Goal: Task Accomplishment & Management: Use online tool/utility

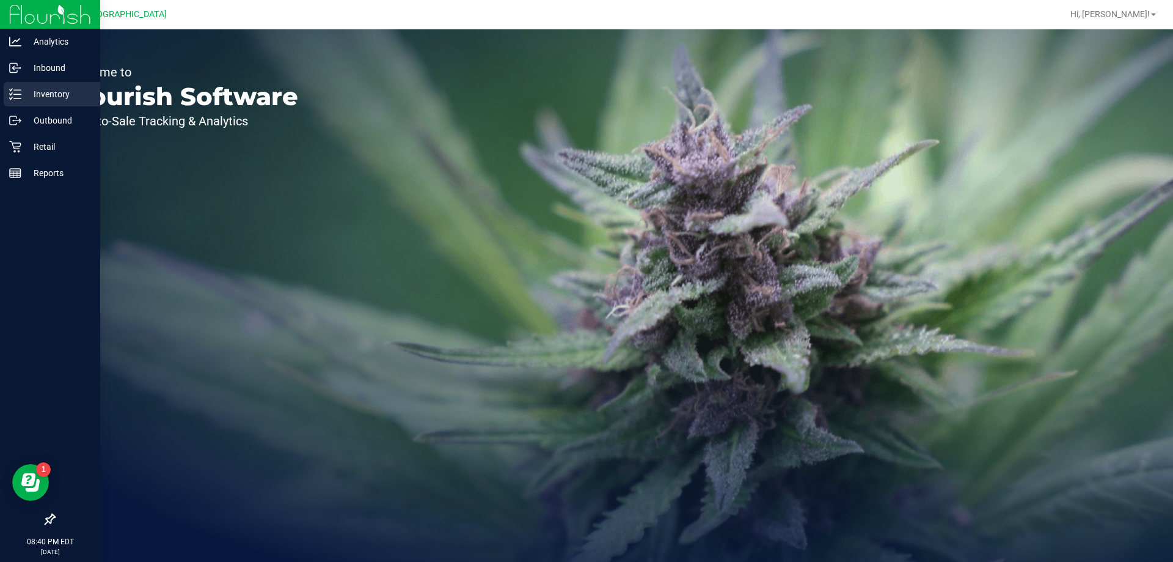
click at [43, 96] on p "Inventory" at bounding box center [57, 94] width 73 height 15
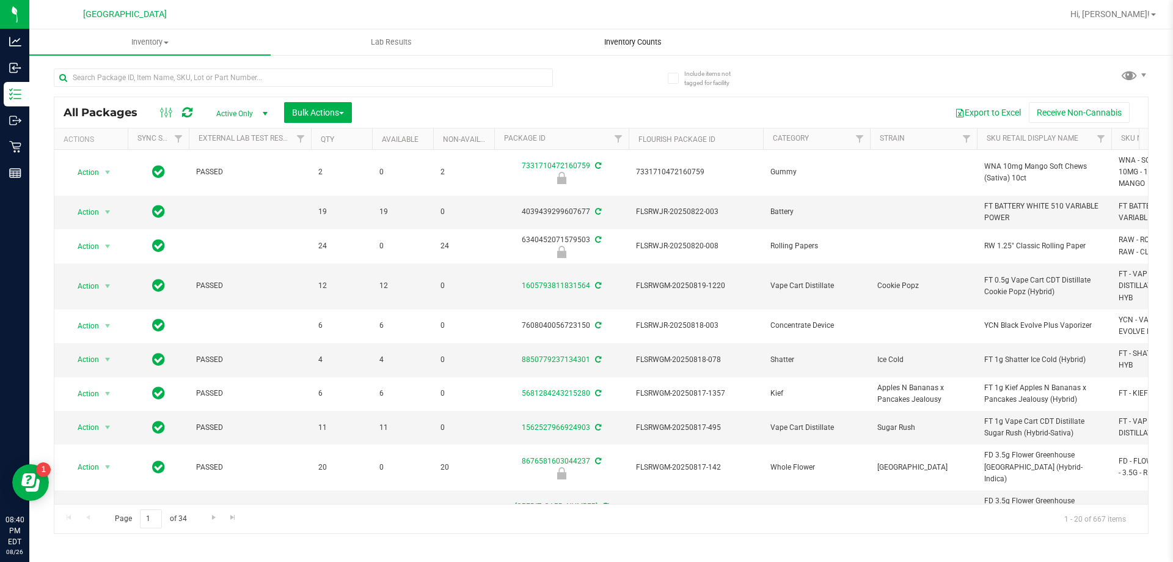
click at [634, 42] on span "Inventory Counts" at bounding box center [633, 42] width 90 height 11
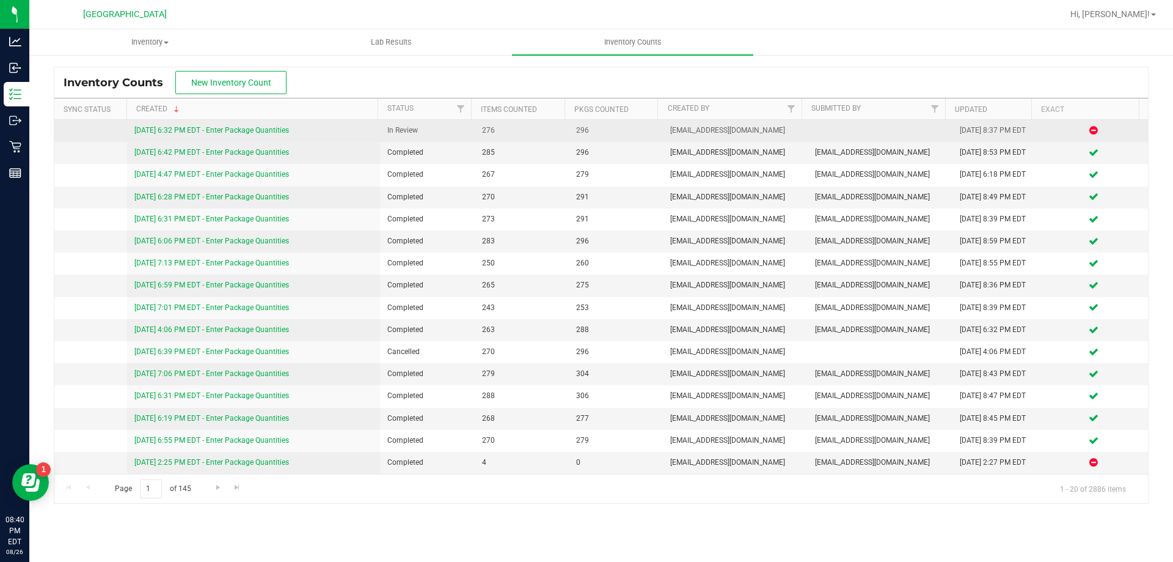
click at [164, 130] on link "[DATE] 6:32 PM EDT - Enter Package Quantities" at bounding box center [211, 130] width 155 height 9
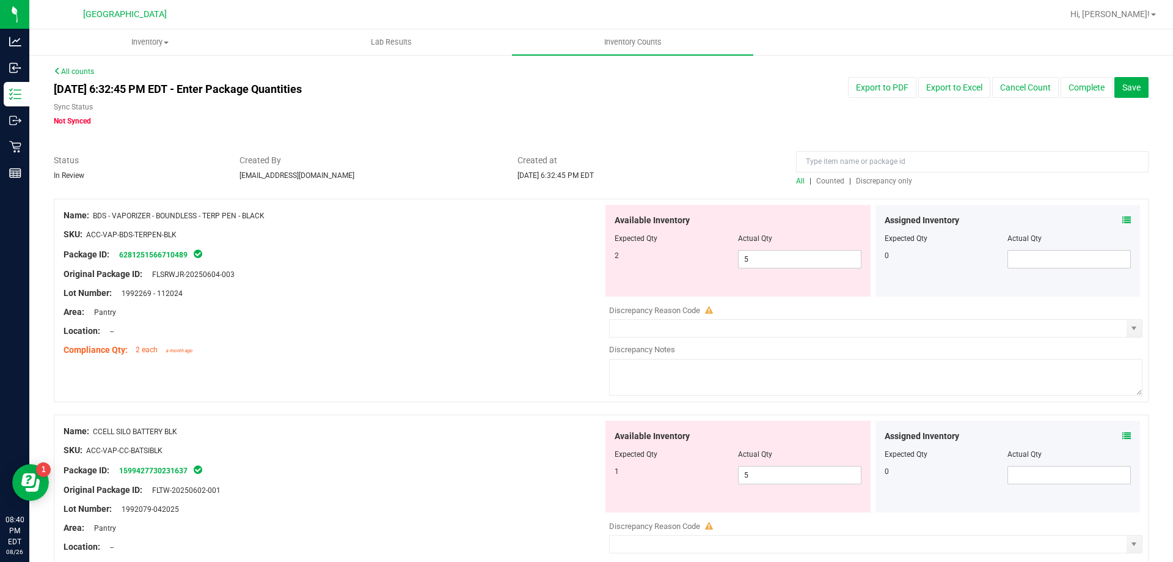
click at [884, 182] on span "Discrepancy only" at bounding box center [884, 181] width 56 height 9
click at [779, 262] on span "5 5" at bounding box center [799, 259] width 123 height 18
type input "4"
type input "3"
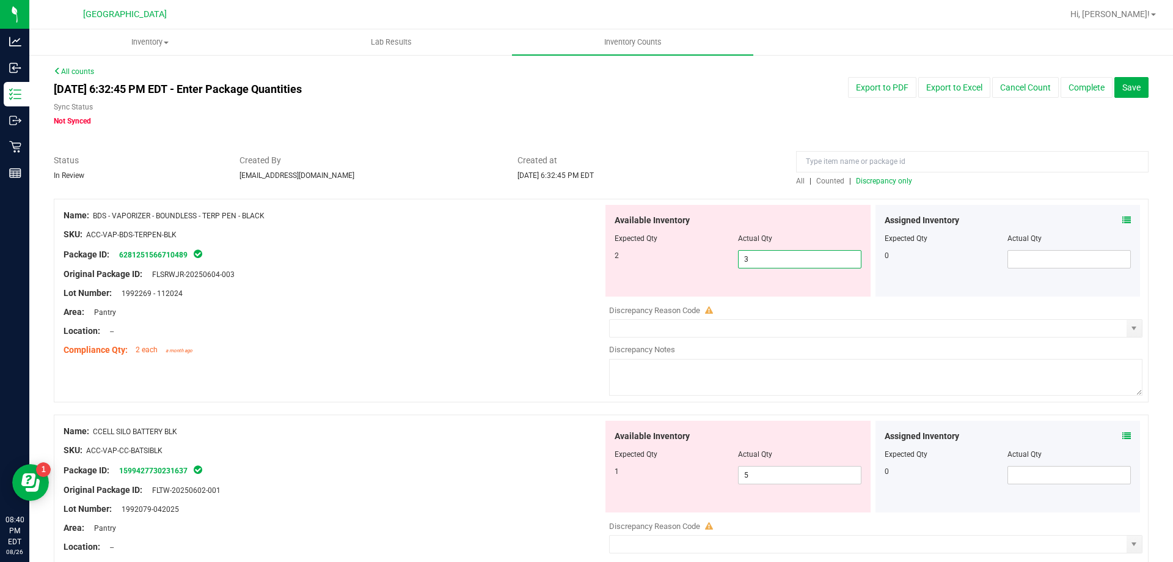
type input "2"
type input "1"
type input "2"
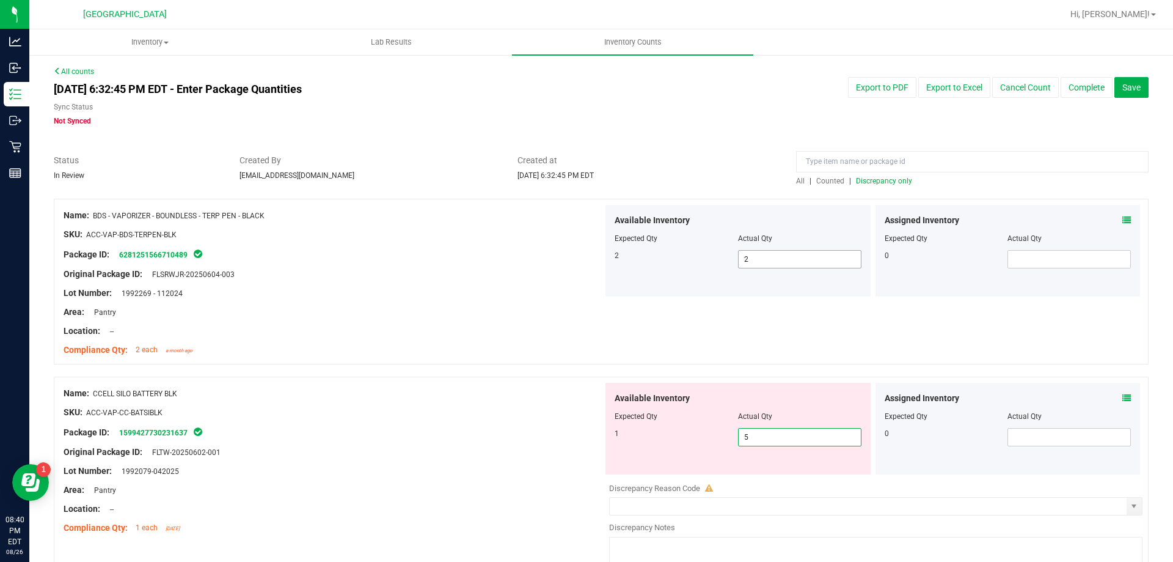
type input "4"
type input "3"
type input "2"
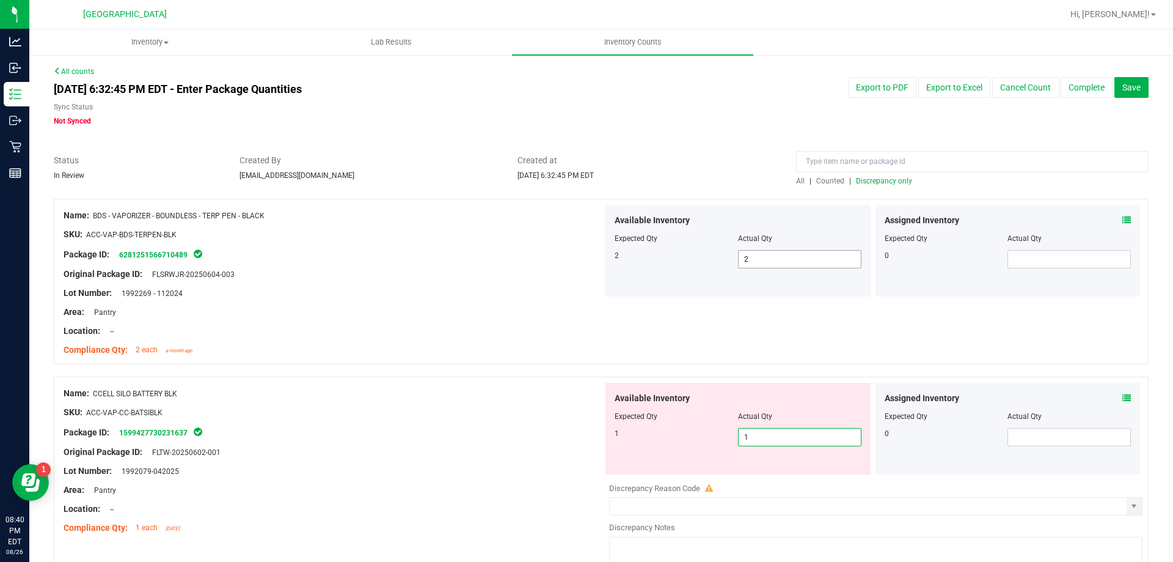
type input "0"
type input "1"
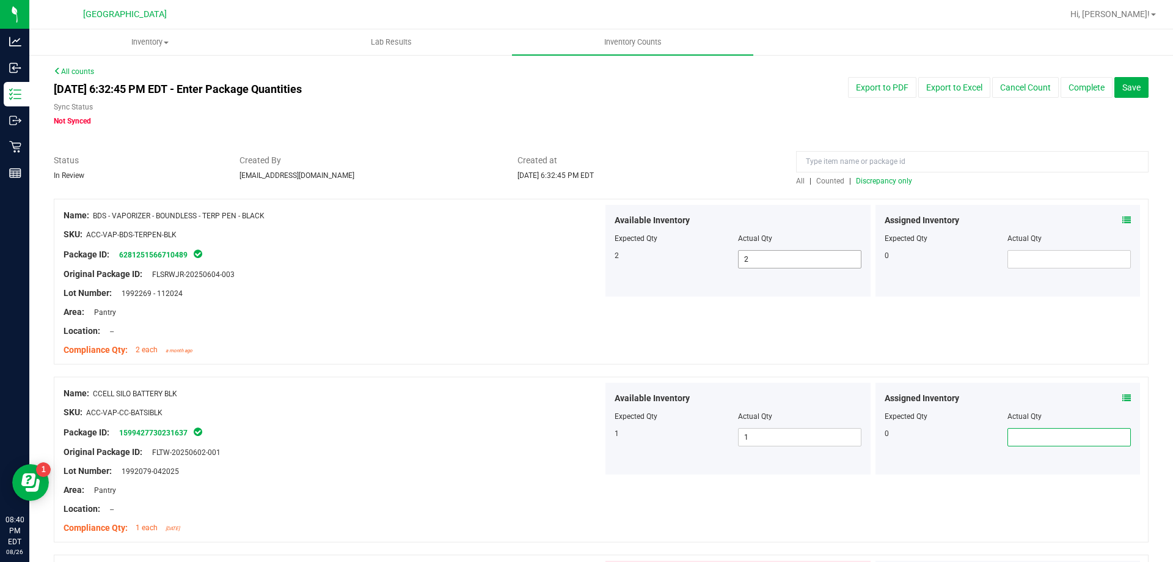
scroll to position [315, 0]
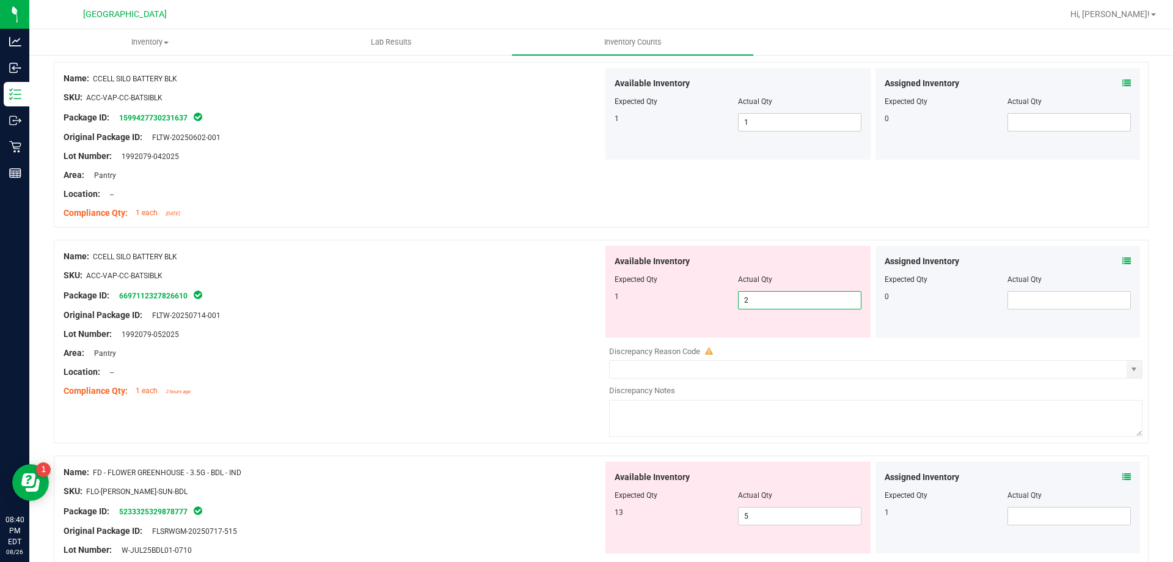
type input "1"
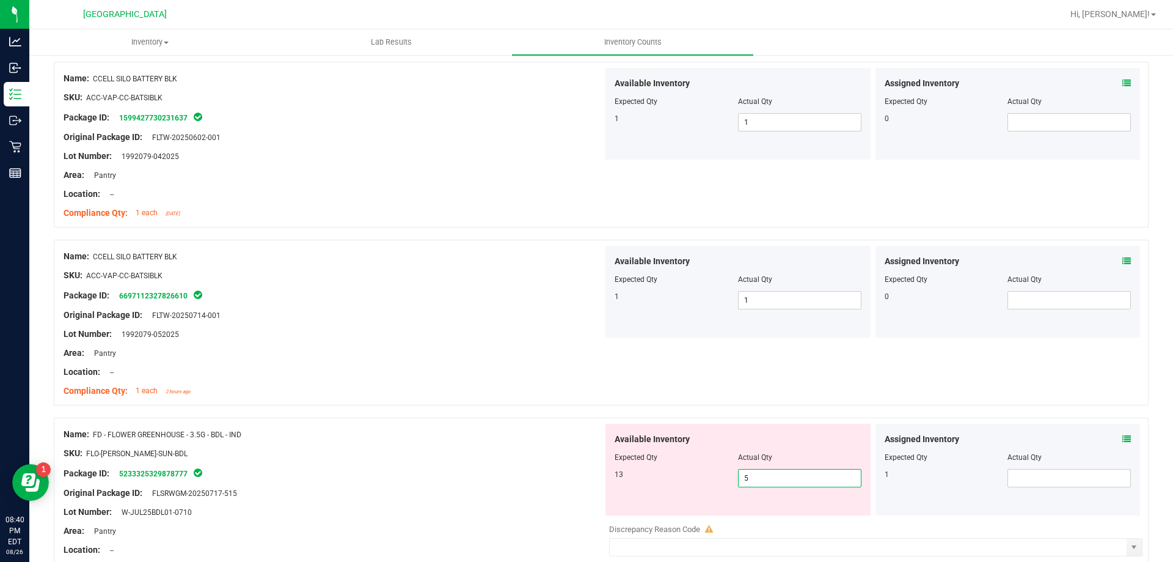
type input "6"
type input "7"
type input "8"
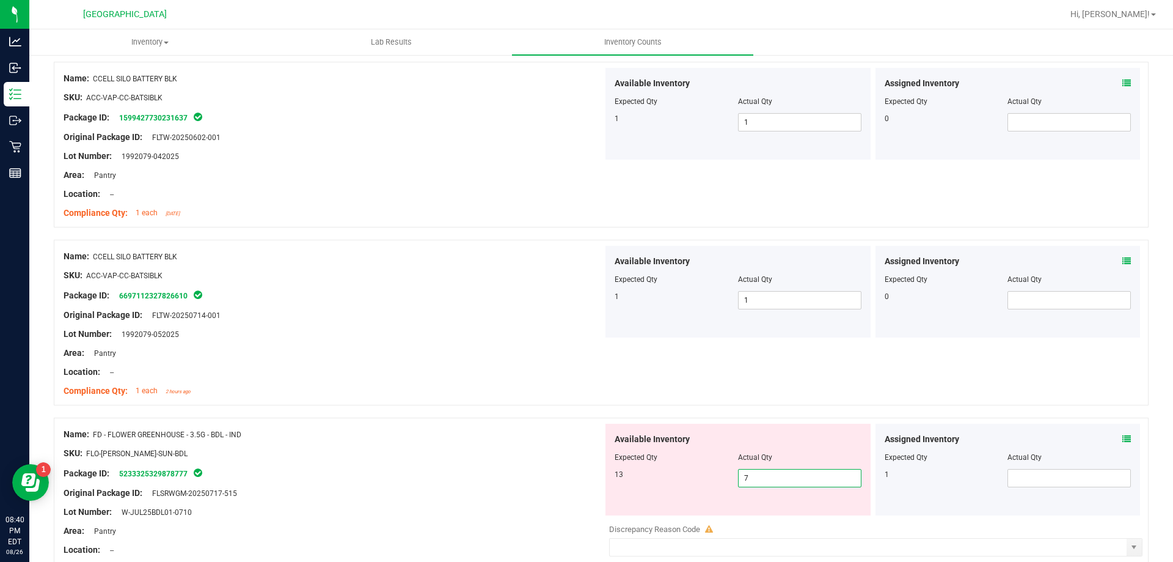
type input "8"
type input "9"
type input "10"
type input "11"
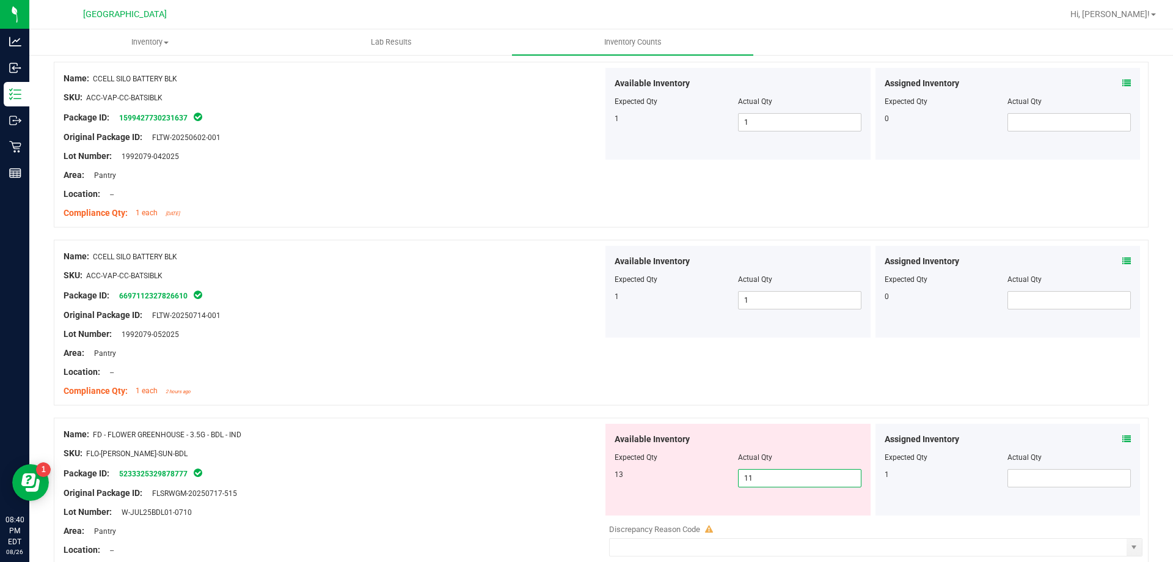
type input "12"
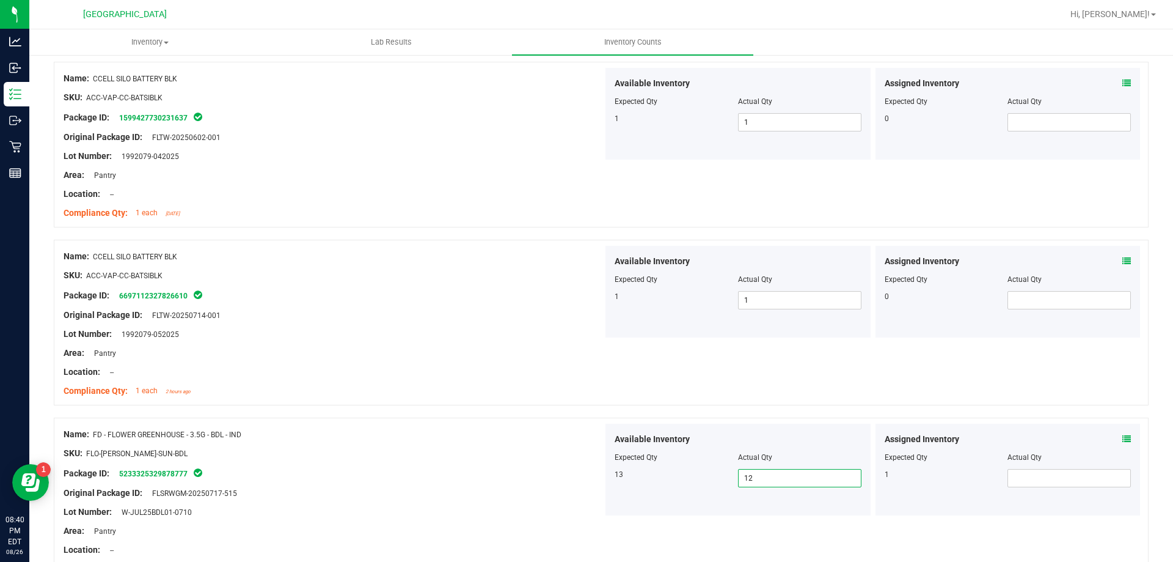
type input "13"
type input "14"
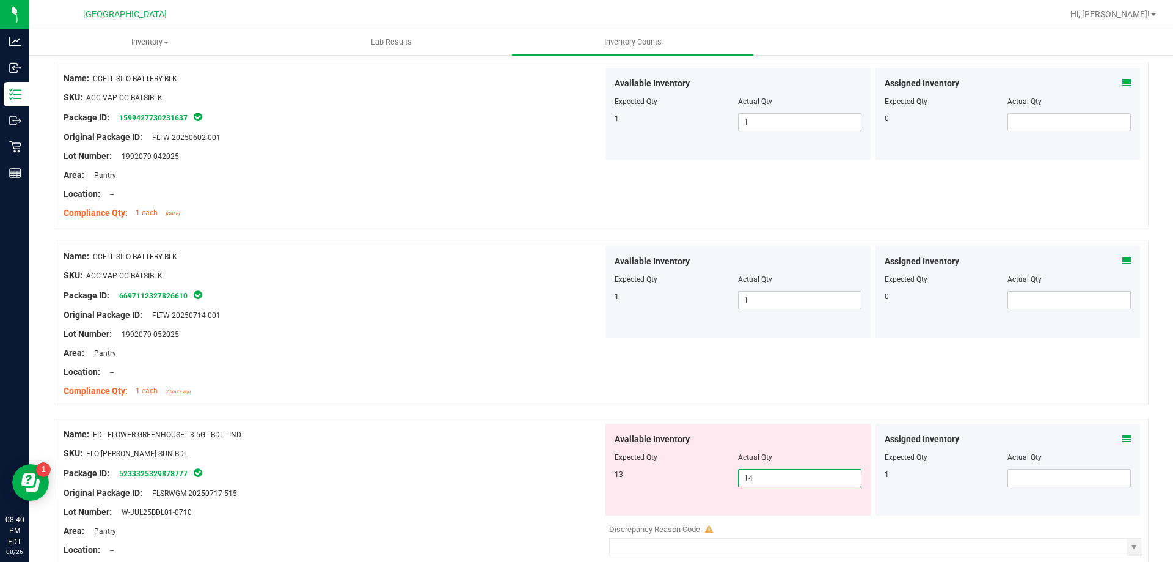
type input "13"
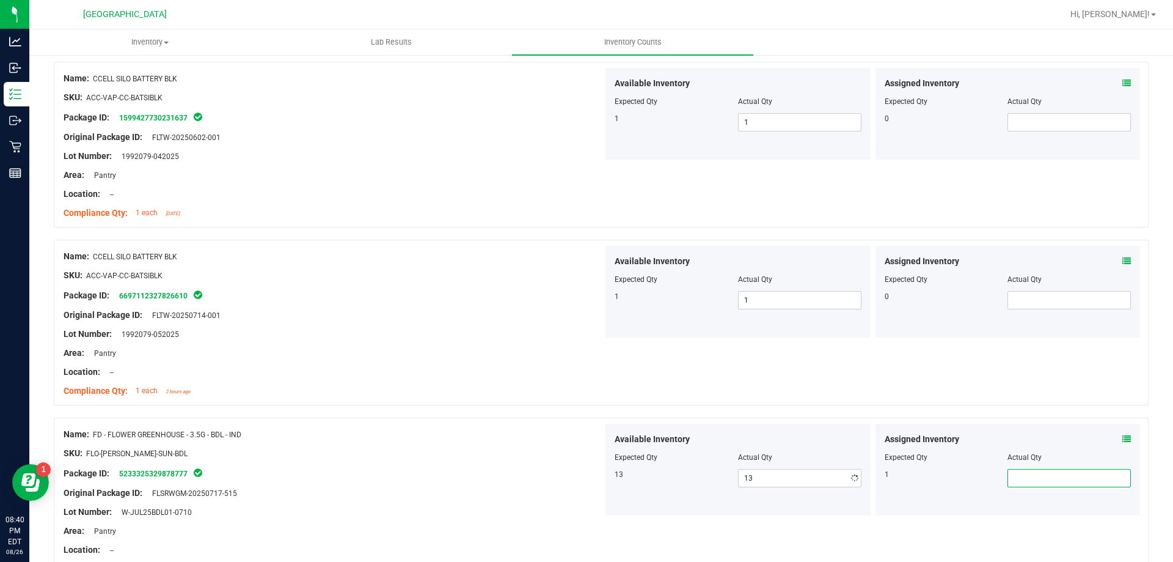
type input "1"
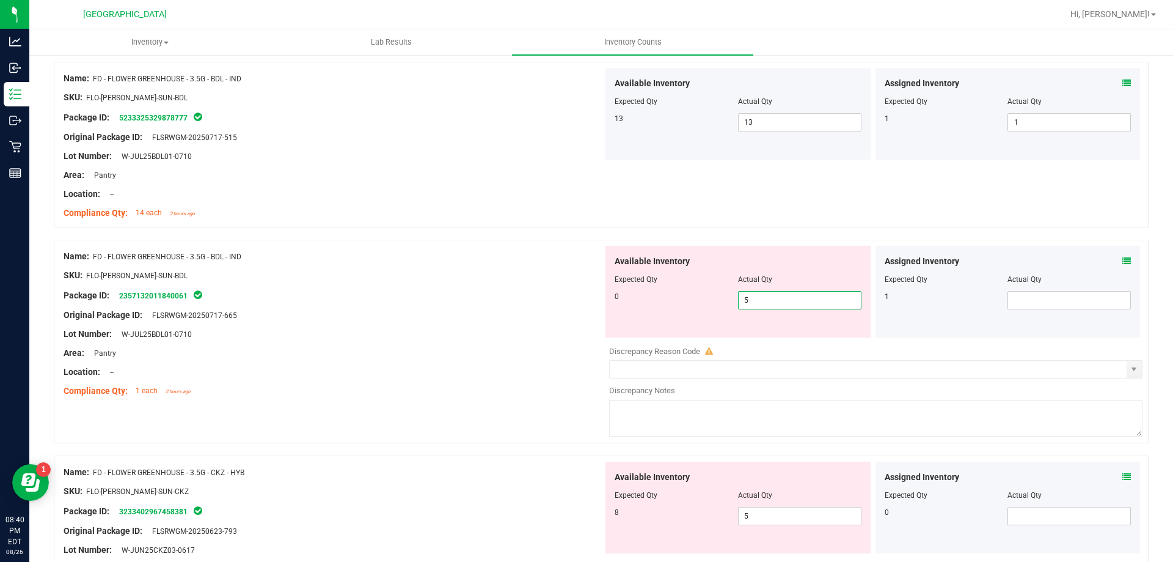
type input "4"
type input "3"
type input "2"
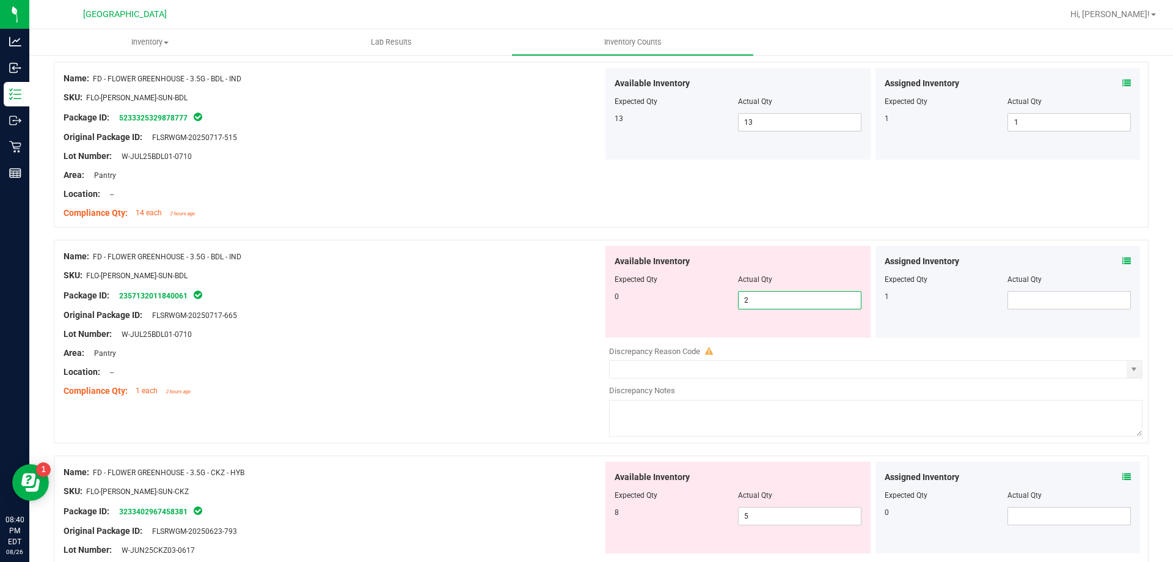
type input "1"
type input "0"
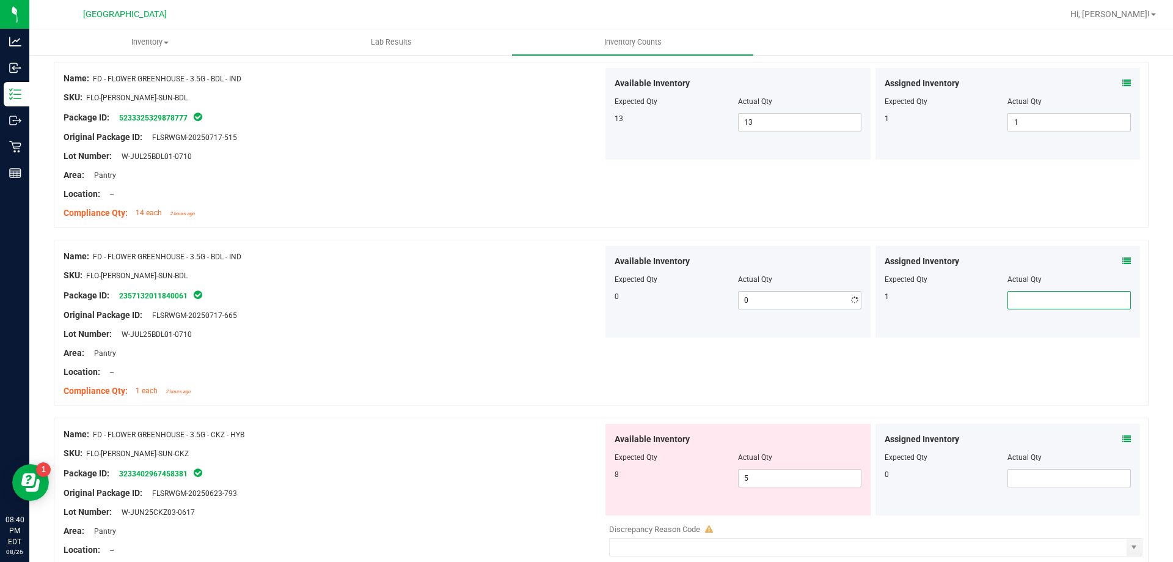
type input "1"
type input "6"
type input "7"
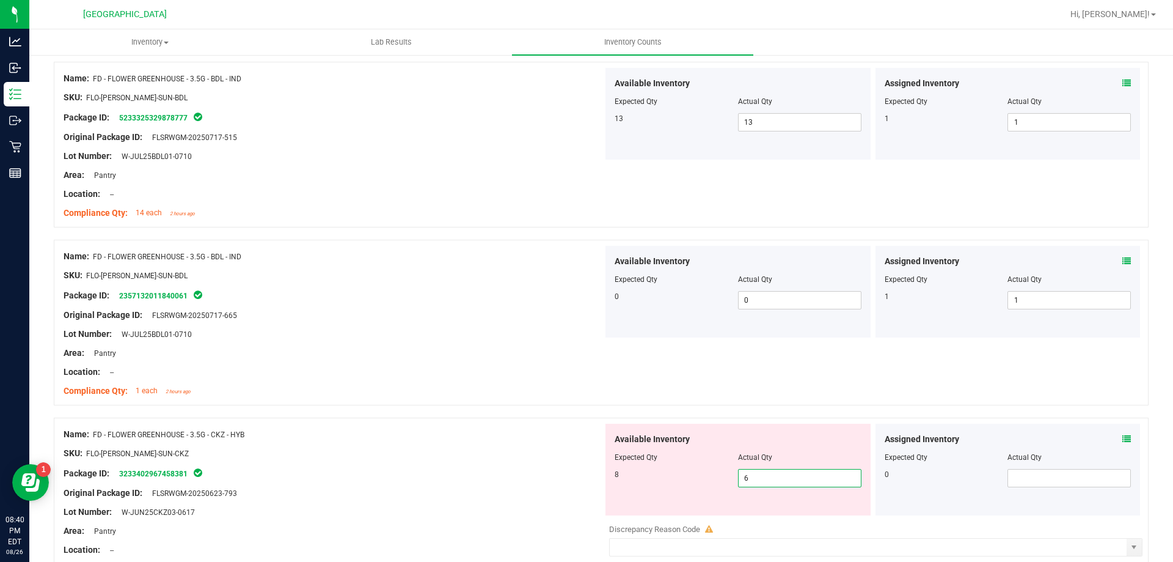
type input "7"
type input "8"
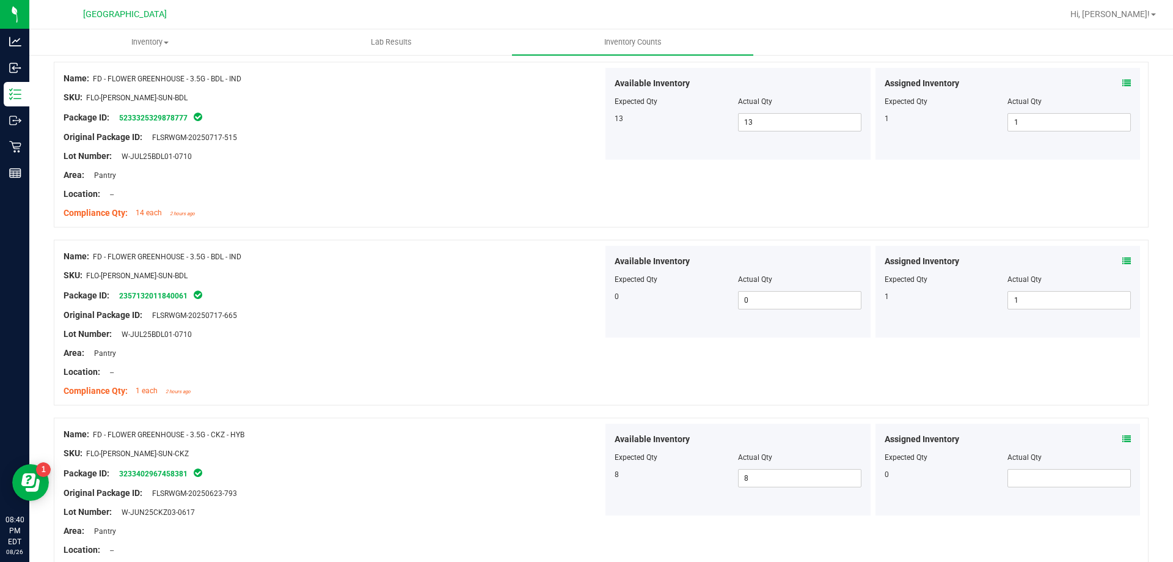
scroll to position [1026, 0]
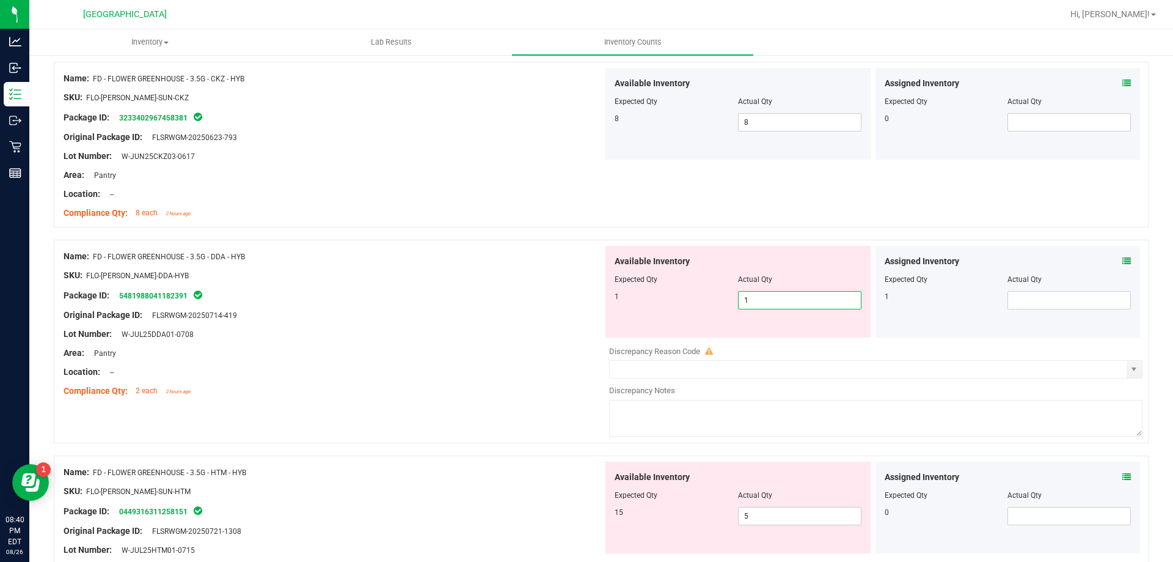
type input "0"
type input "1"
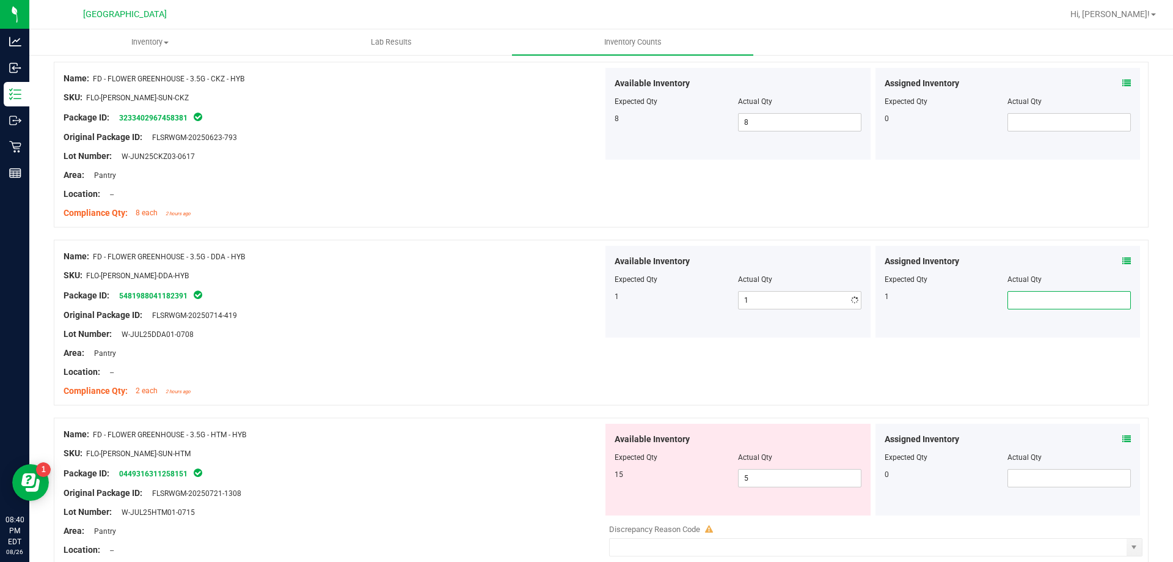
type input "1"
type input "4"
type input "5"
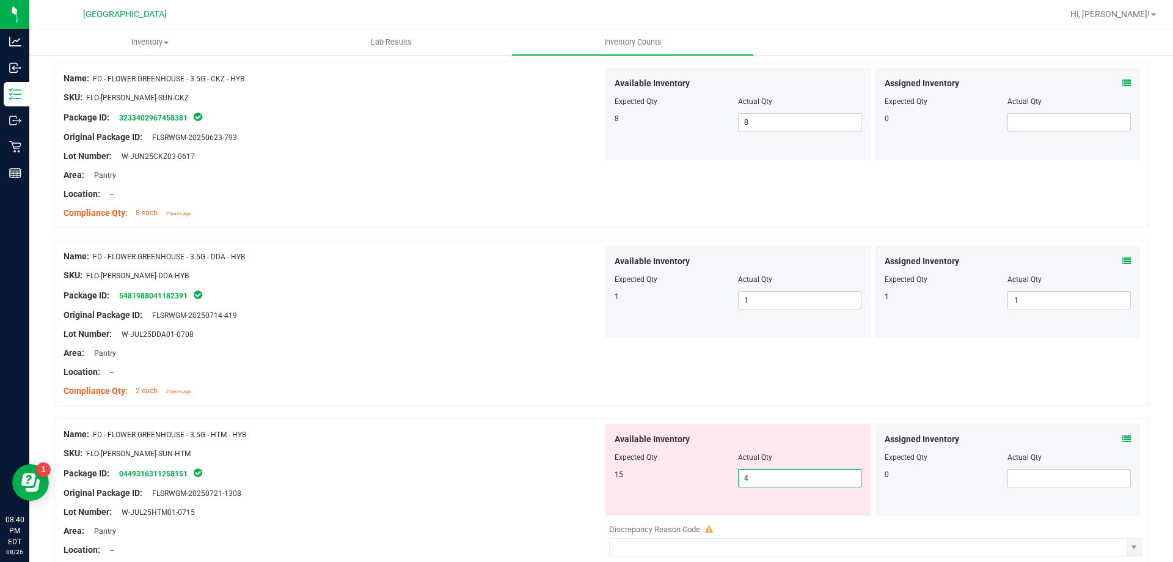
type input "5"
type input "6"
type input "7"
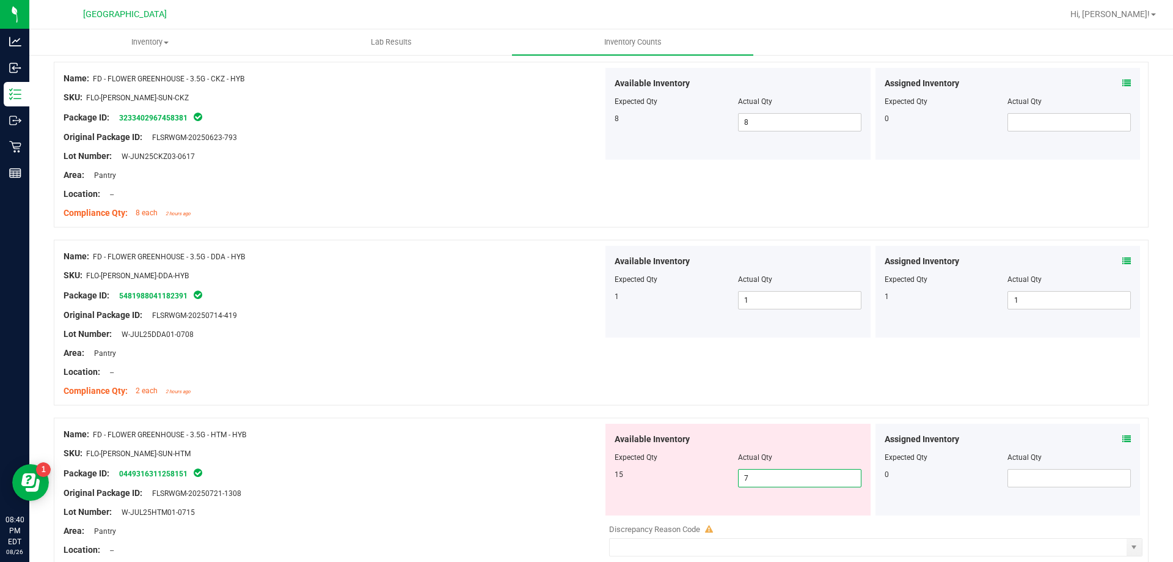
type input "8"
type input "9"
type input "10"
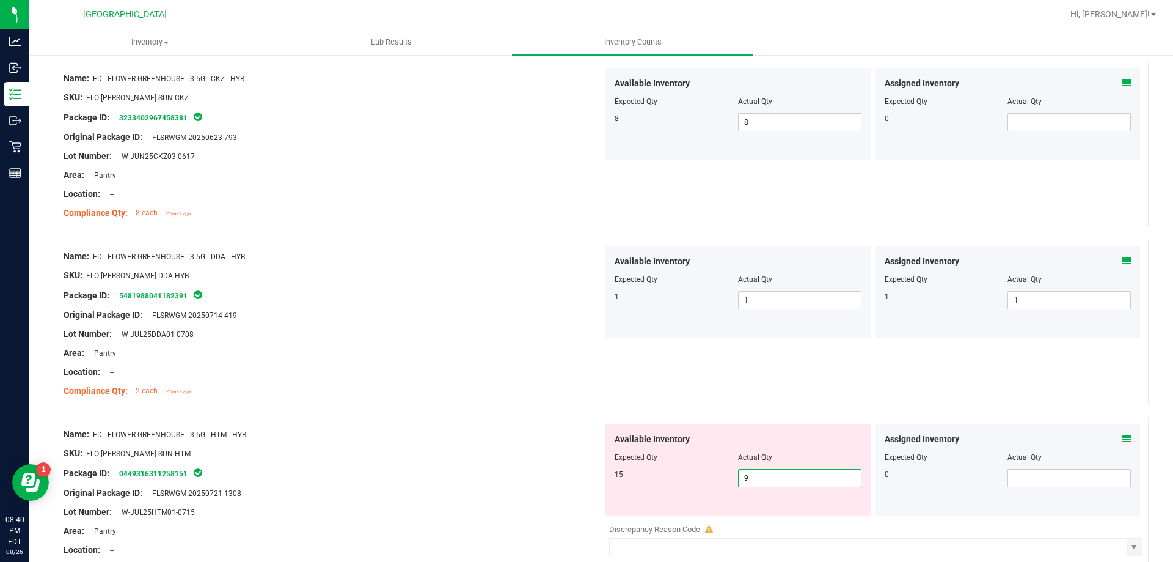
type input "10"
type input "11"
type input "12"
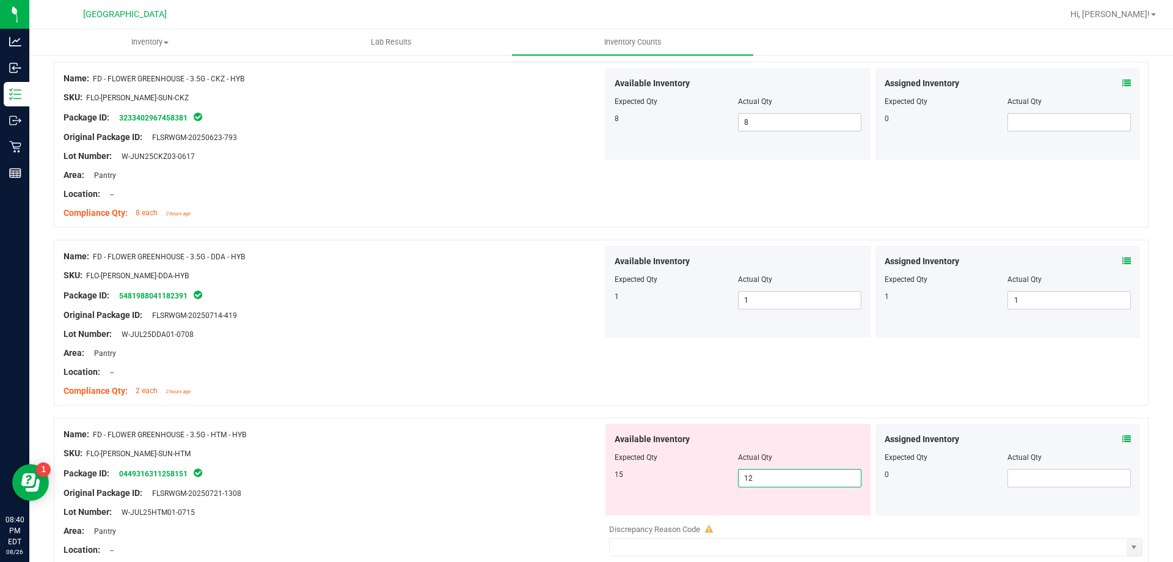
type input "13"
type input "14"
drag, startPoint x: 779, startPoint y: 478, endPoint x: 758, endPoint y: 475, distance: 21.0
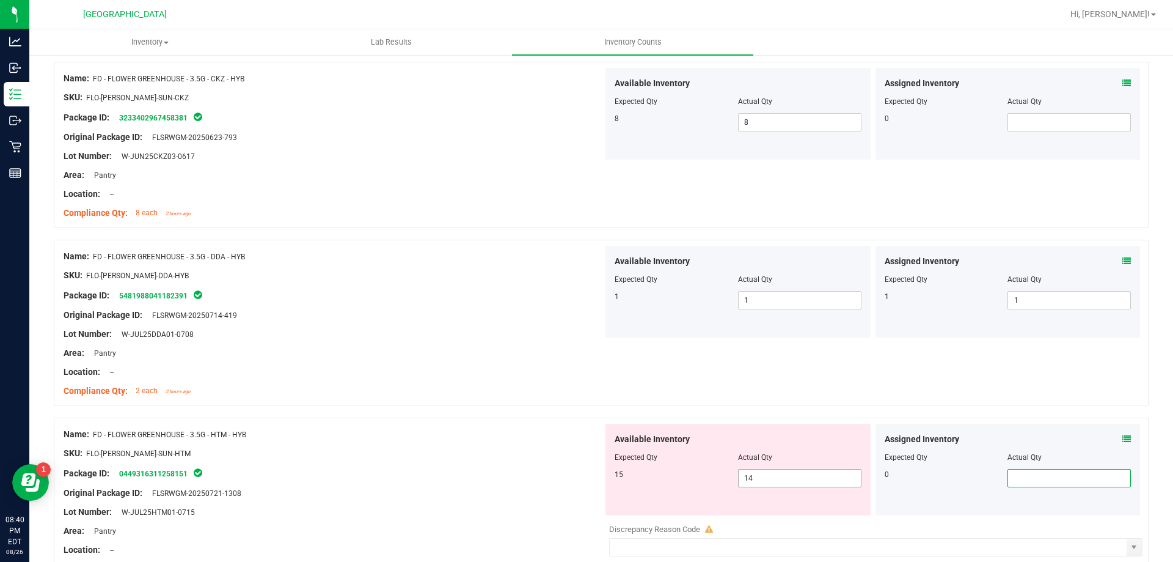
click at [776, 477] on span "14 14" at bounding box center [799, 478] width 123 height 18
type input "15"
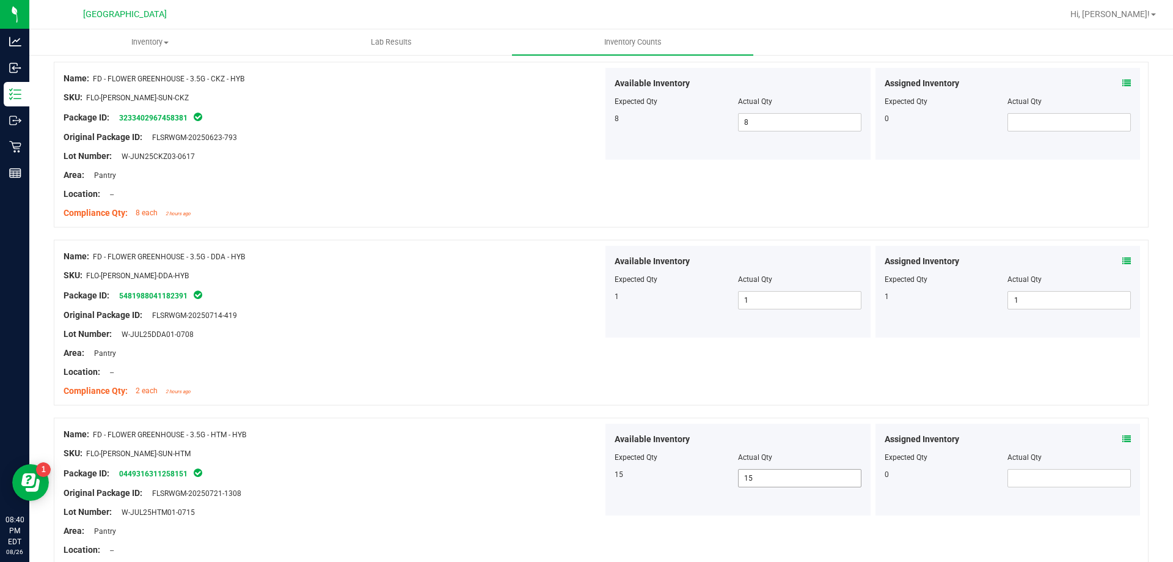
scroll to position [1382, 0]
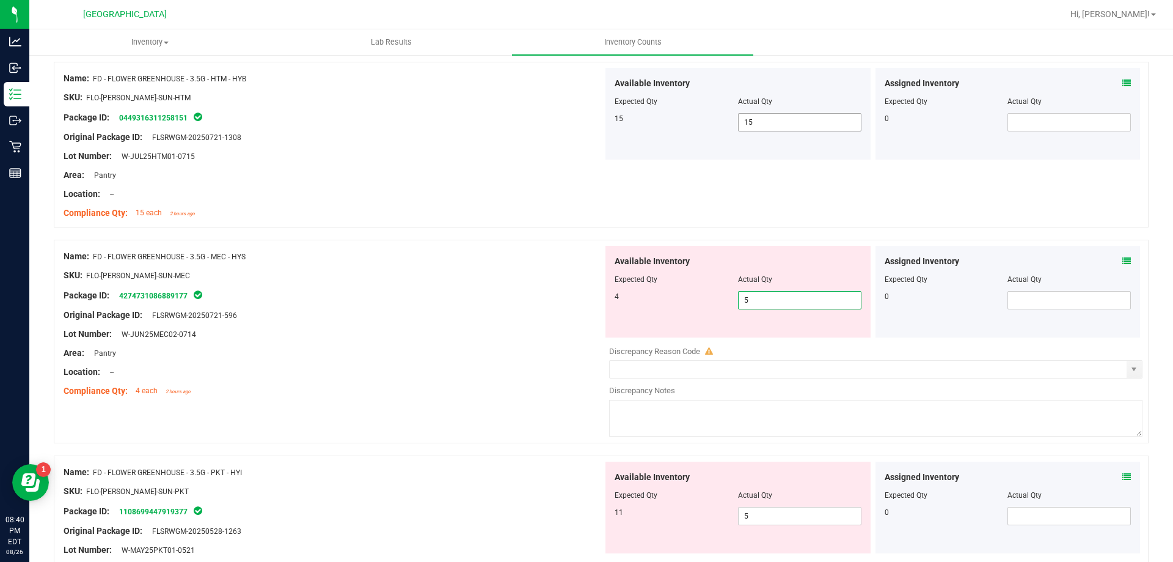
type input "4"
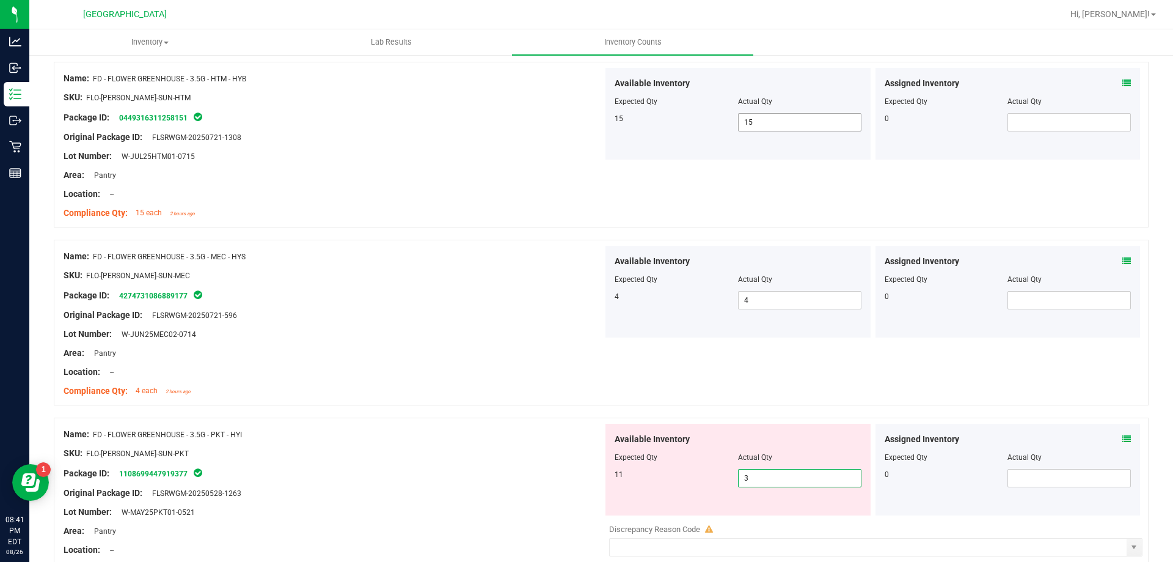
type input "2"
type input "1"
type input "2"
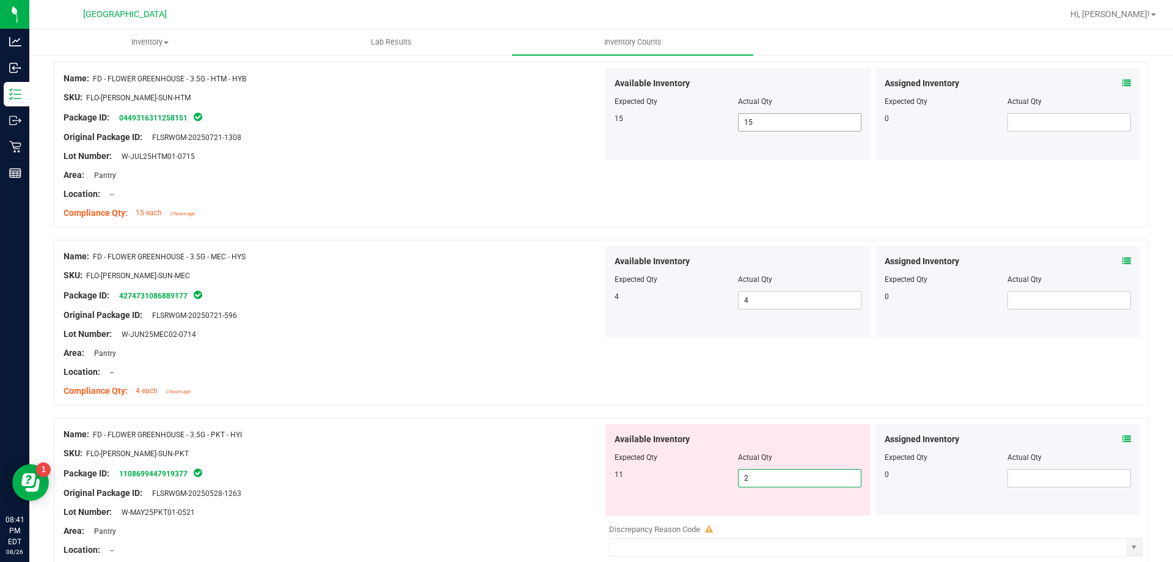
type input "3"
type input "4"
type input "5"
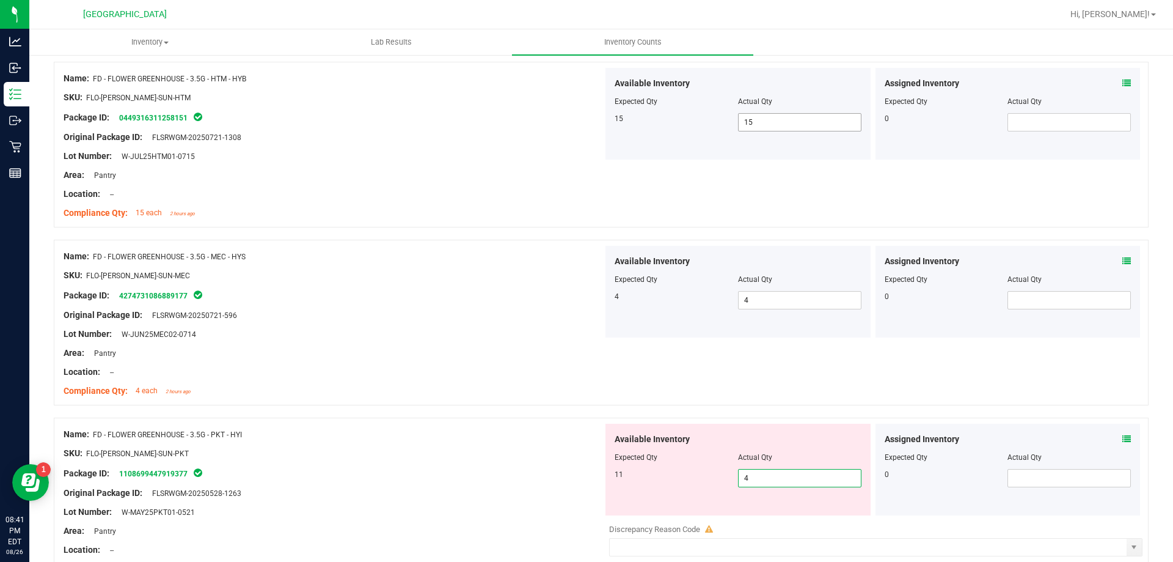
type input "5"
type input "6"
type input "7"
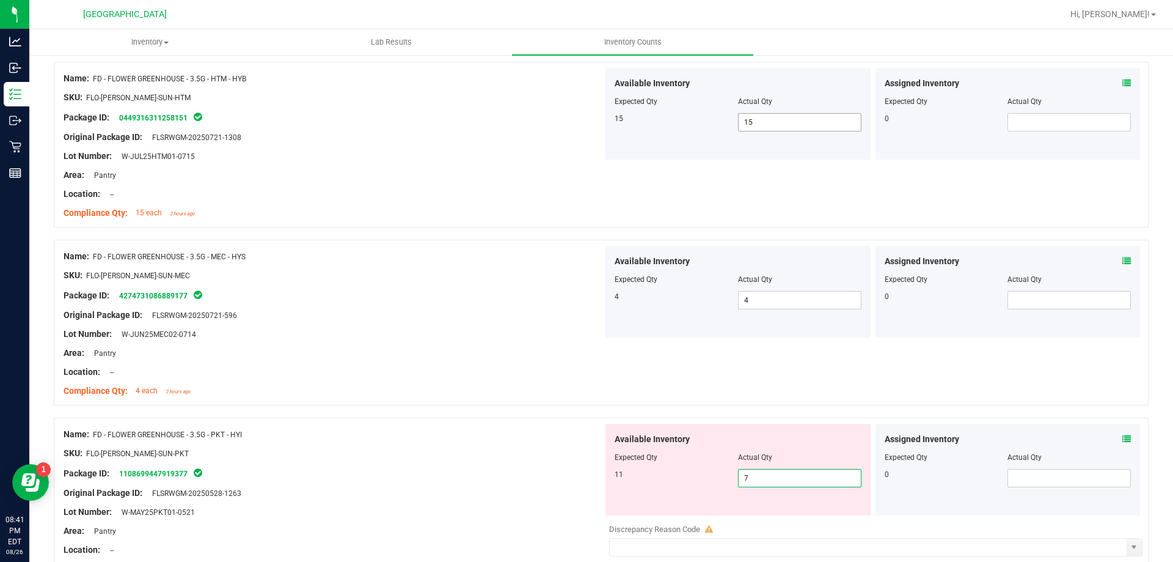
type input "8"
type input "9"
type input "10"
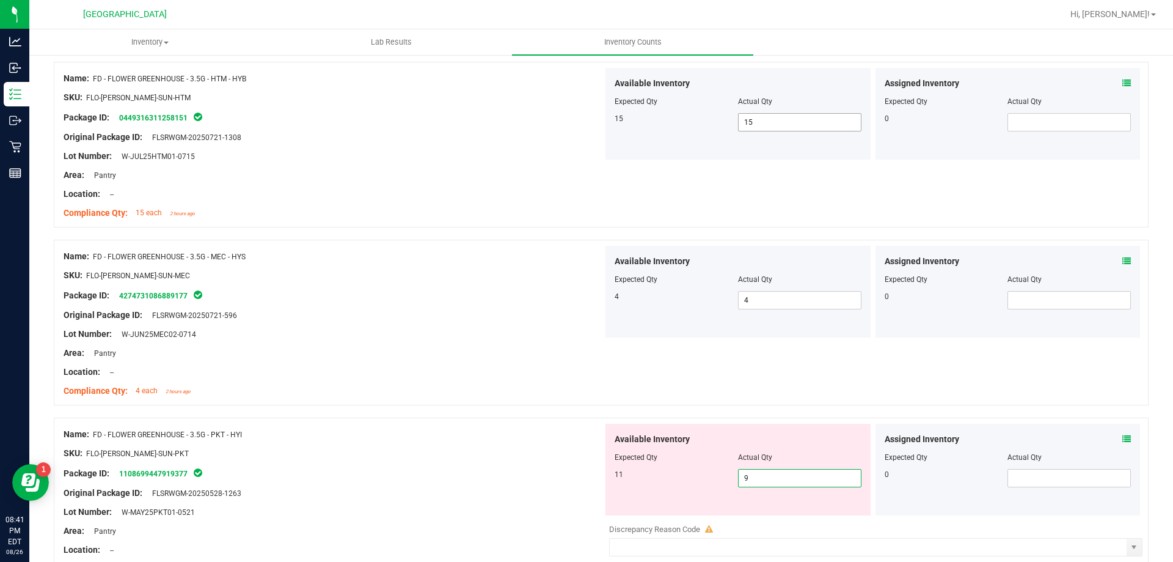
type input "10"
type input "11"
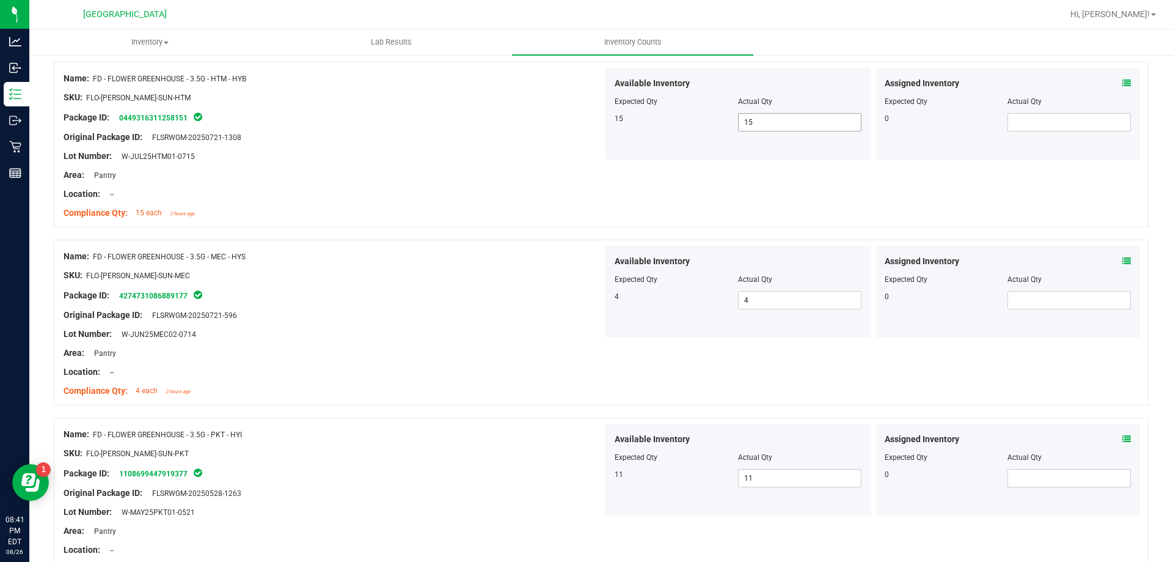
scroll to position [1737, 0]
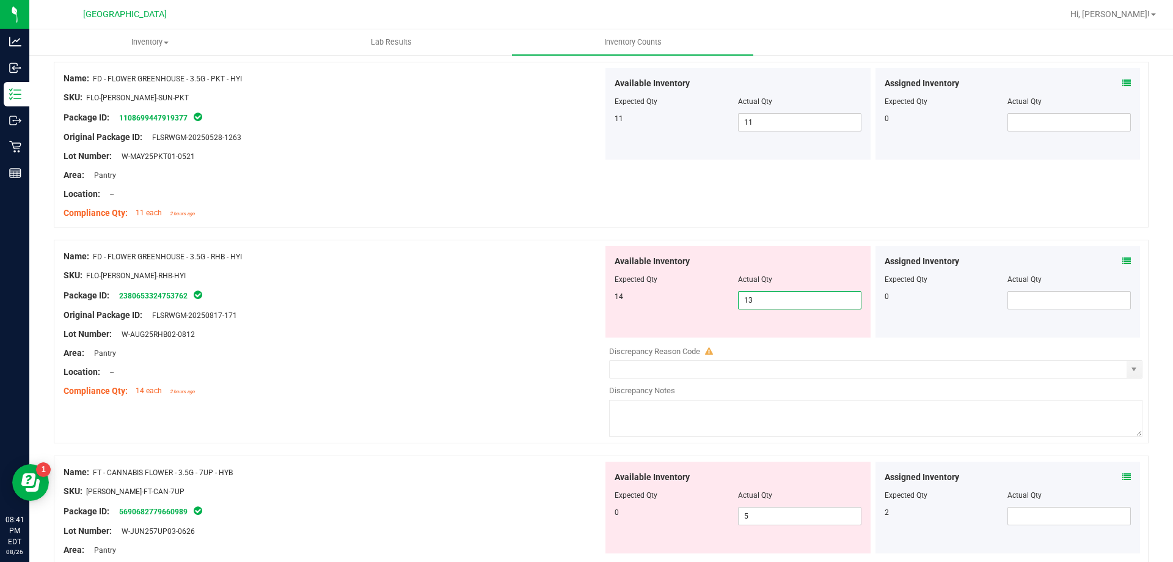
type input "14"
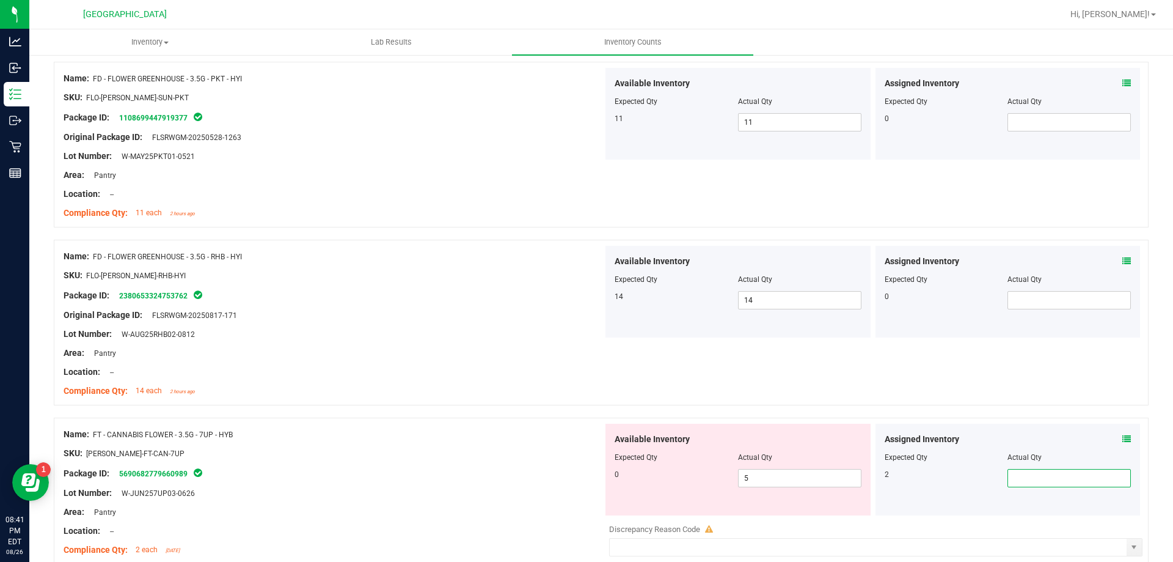
type input "0"
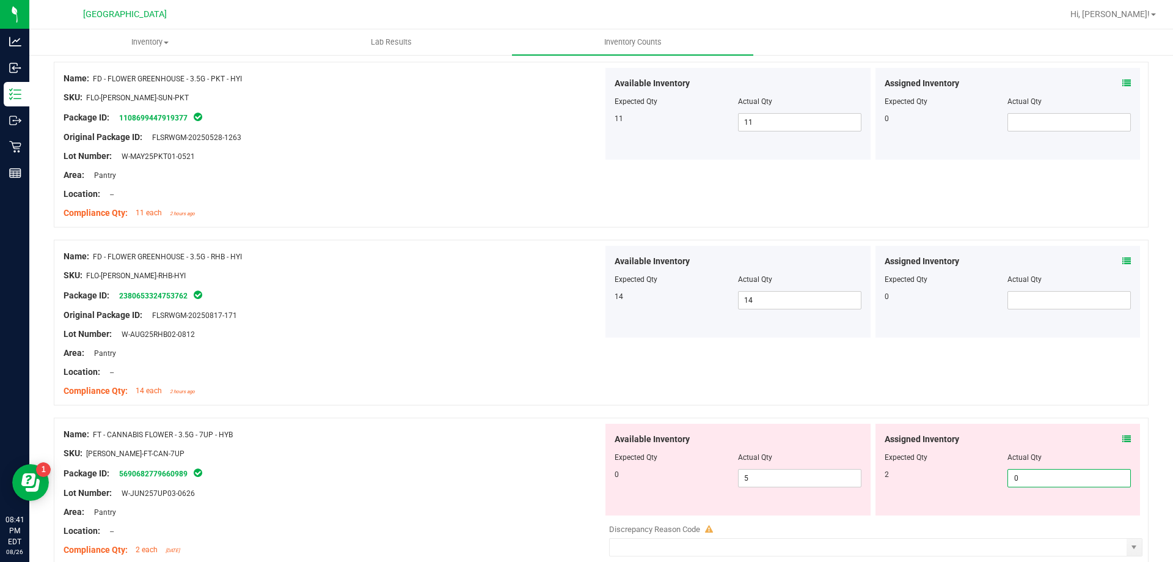
type input "1"
type input "2"
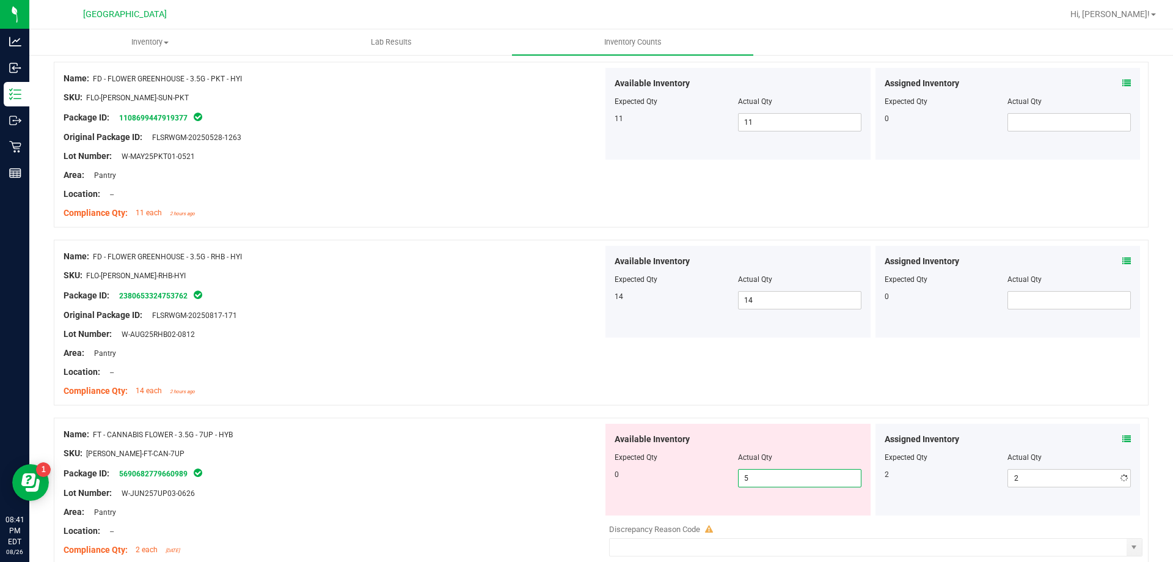
click at [758, 475] on span "5 5" at bounding box center [799, 478] width 123 height 18
type input "4"
type input "3"
type input "2"
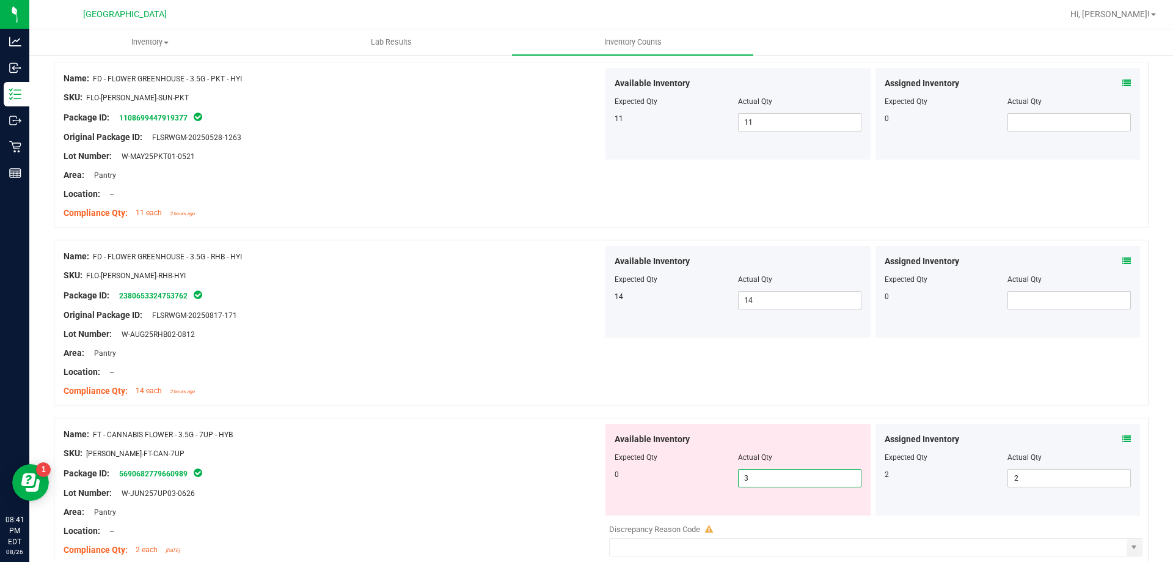
type input "2"
type input "1"
type input "0"
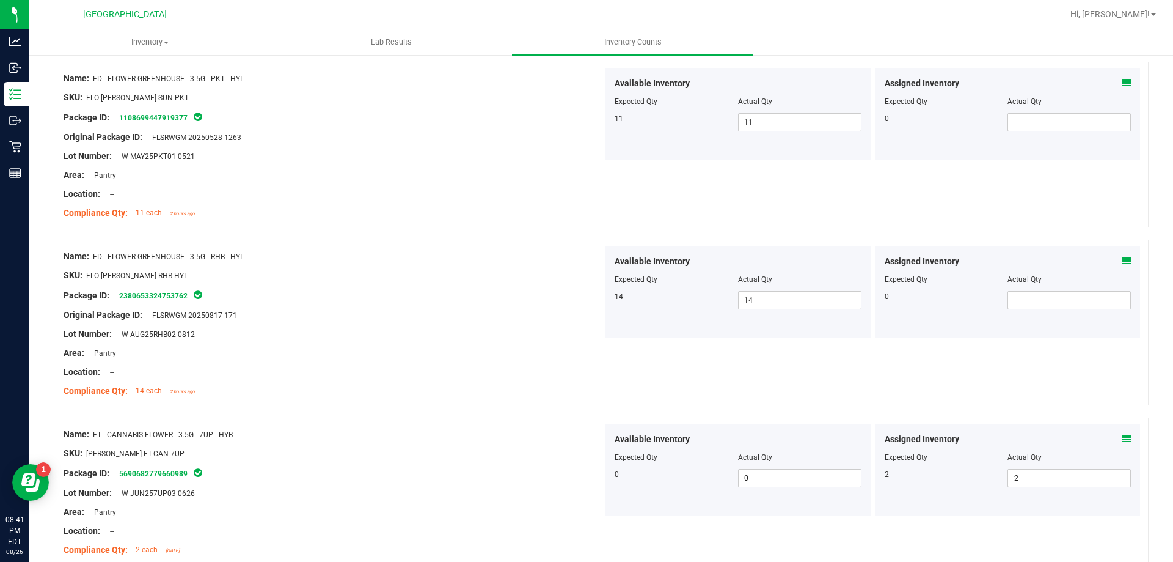
scroll to position [2074, 0]
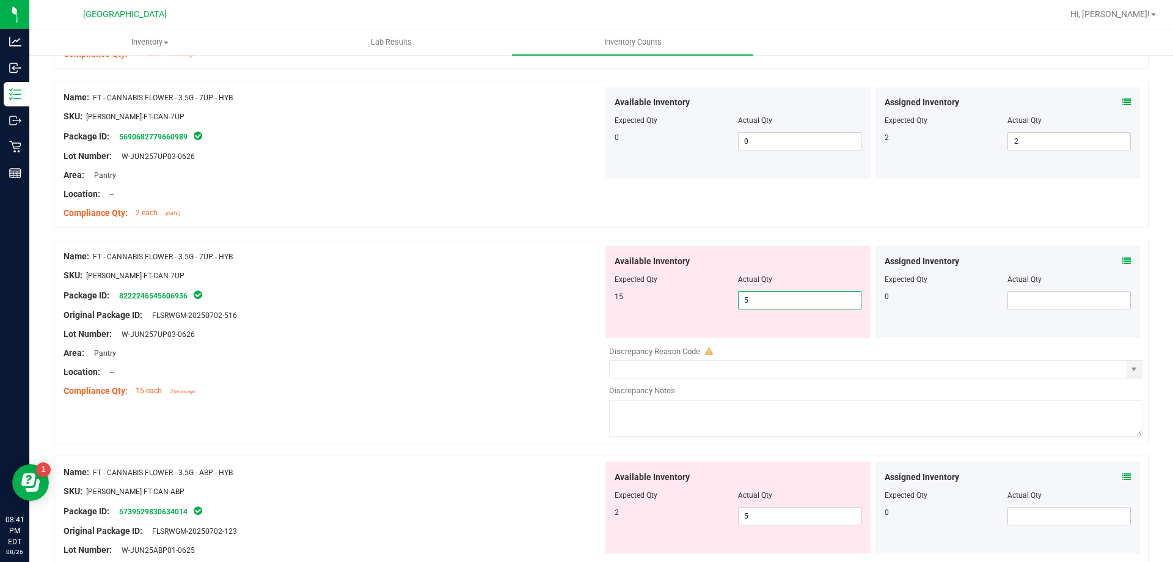
type input "6"
type input "7"
type input "8"
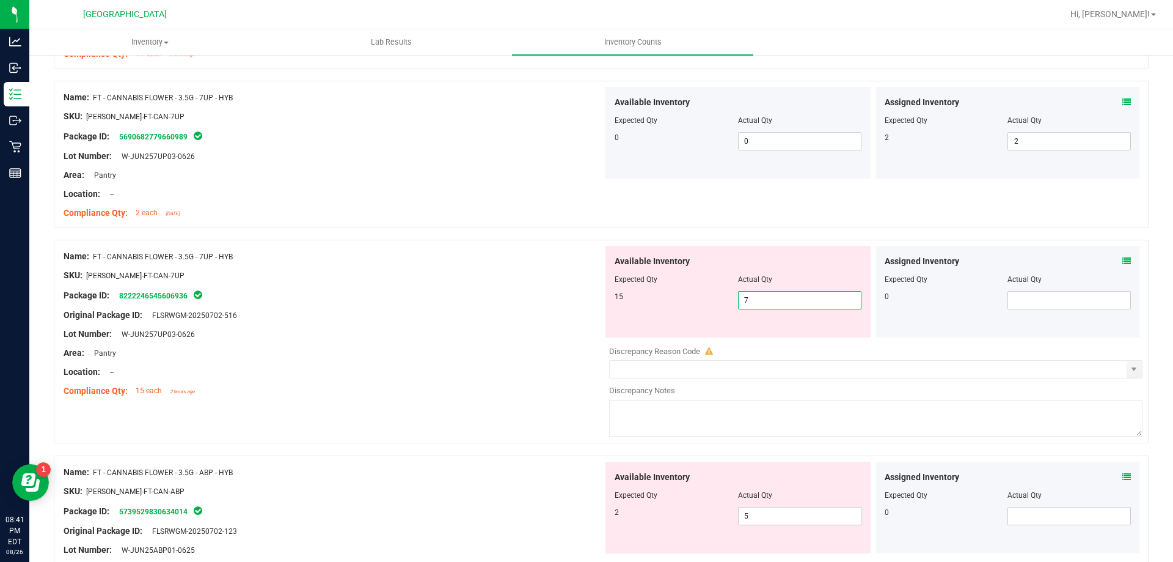
type input "8"
type input "9"
type input "10"
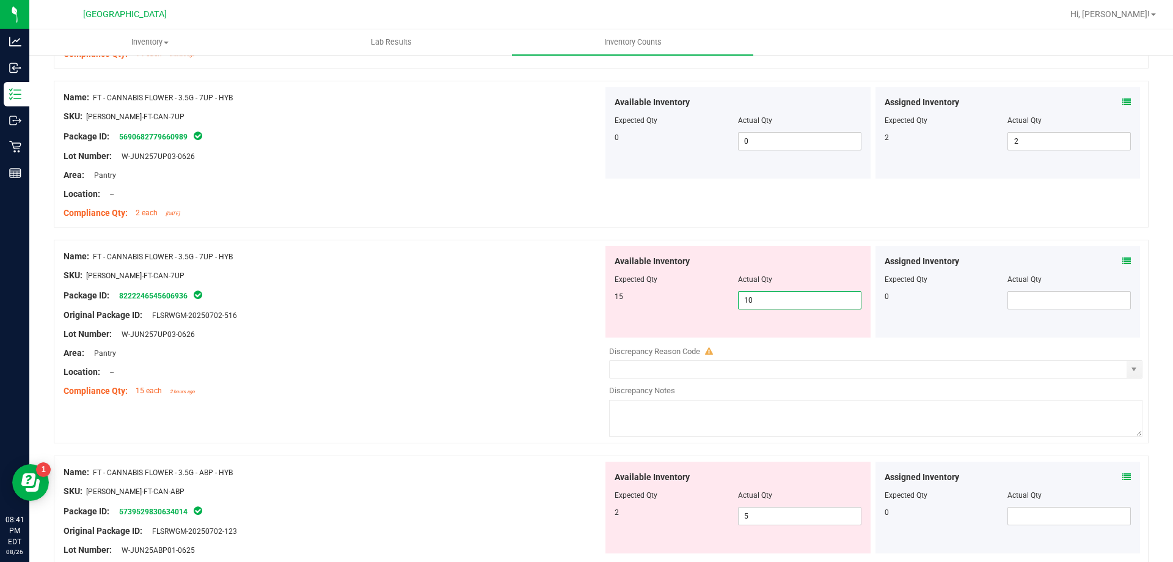
type input "11"
type input "12"
type input "13"
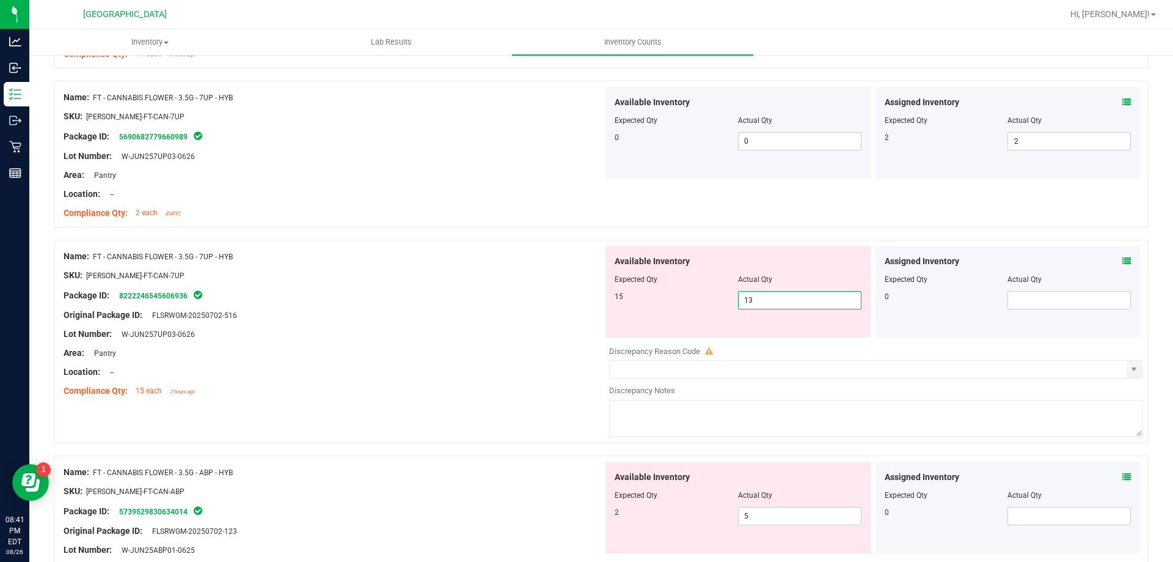
type input "14"
type input "15"
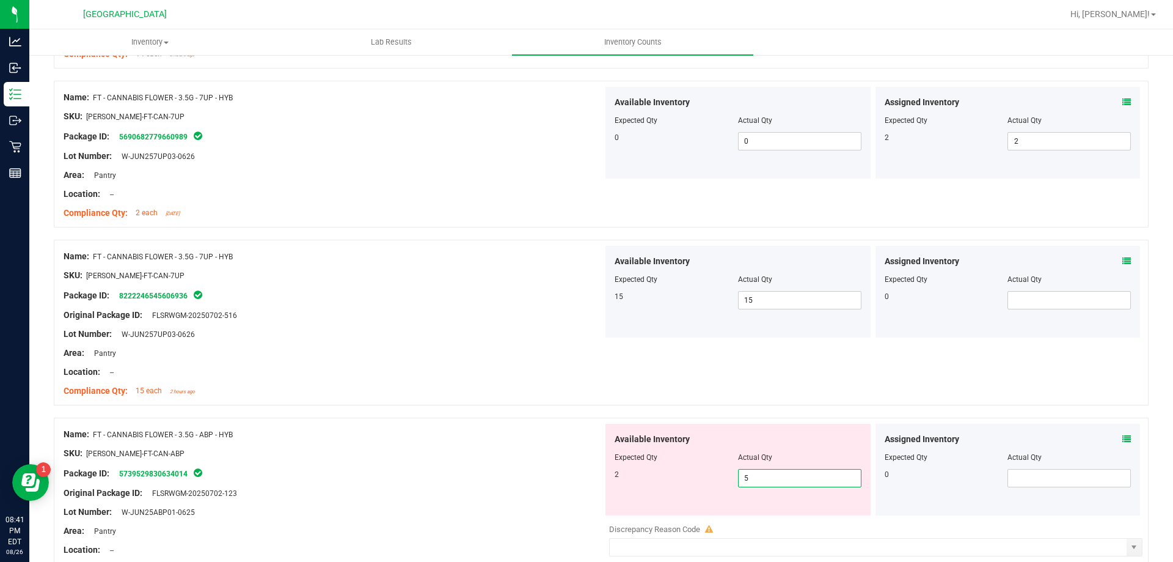
type input "4"
type input "3"
type input "2"
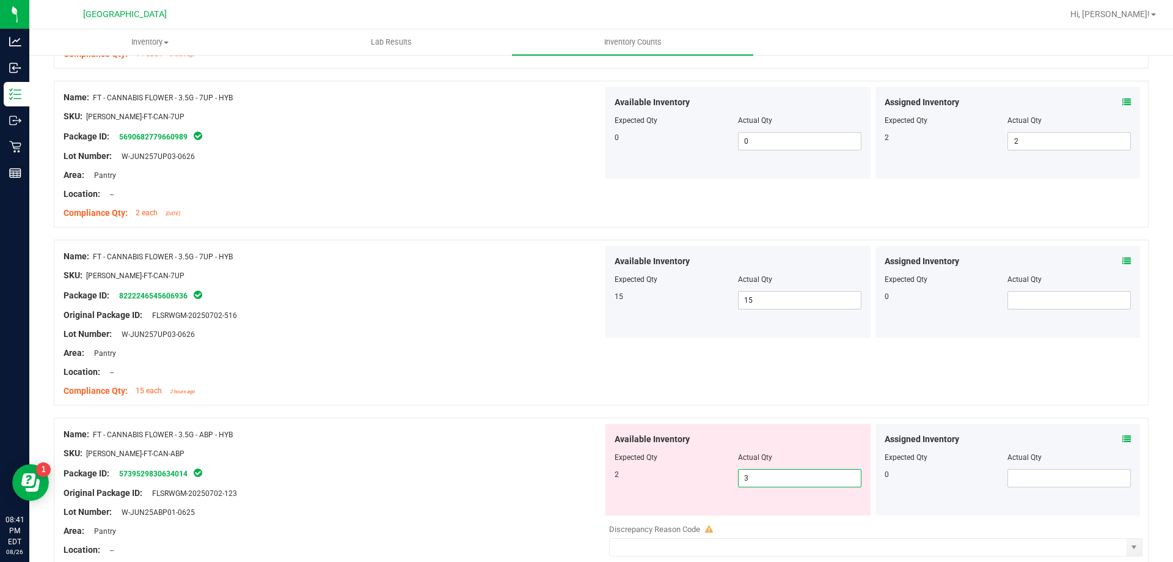
type input "2"
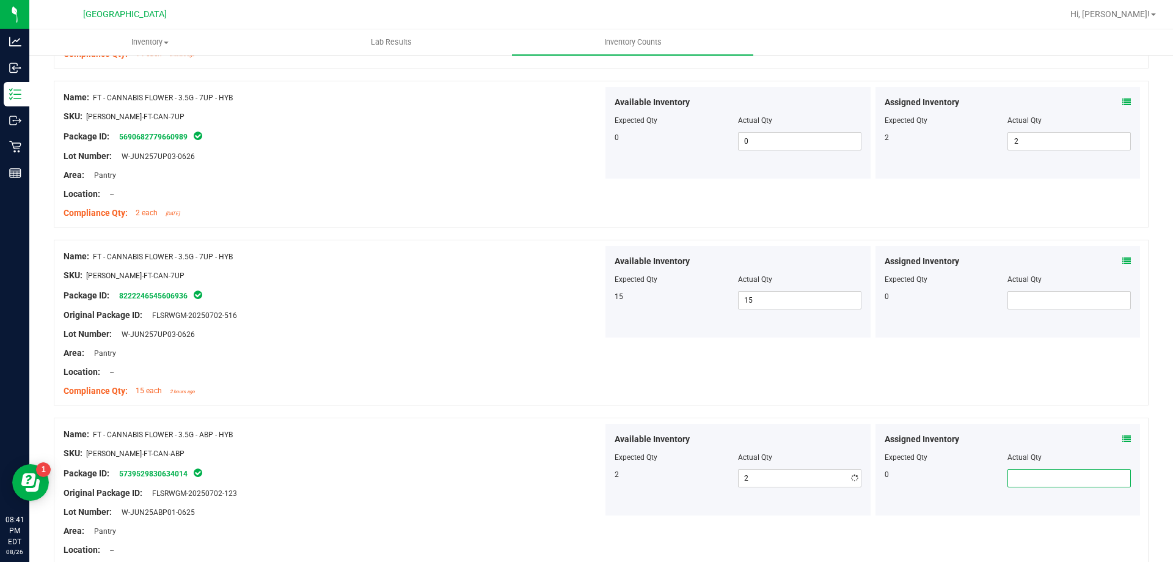
scroll to position [2430, 0]
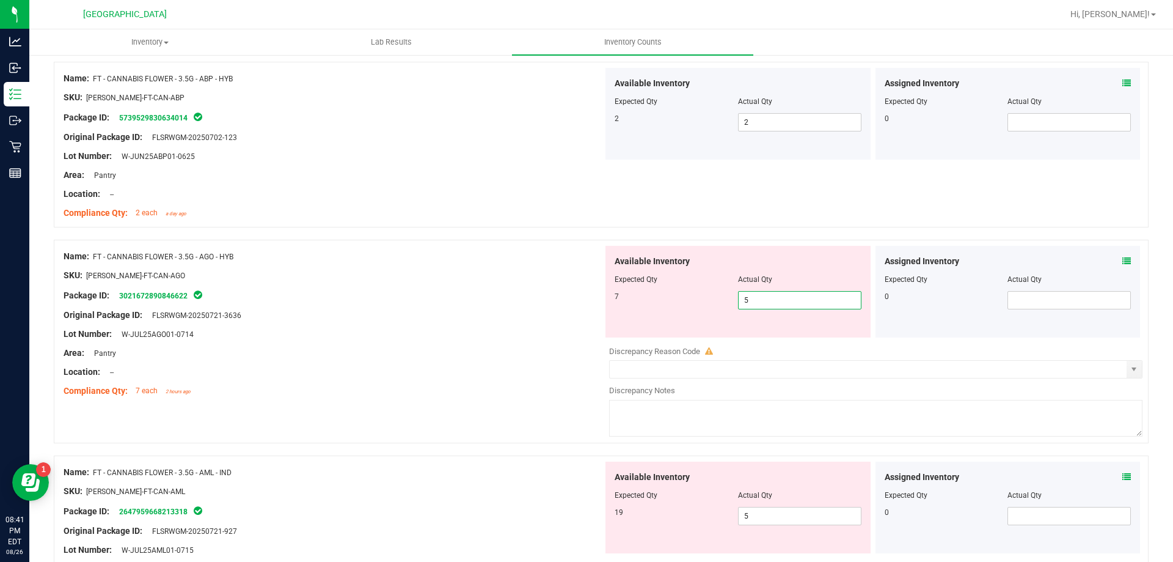
type input "6"
type input "7"
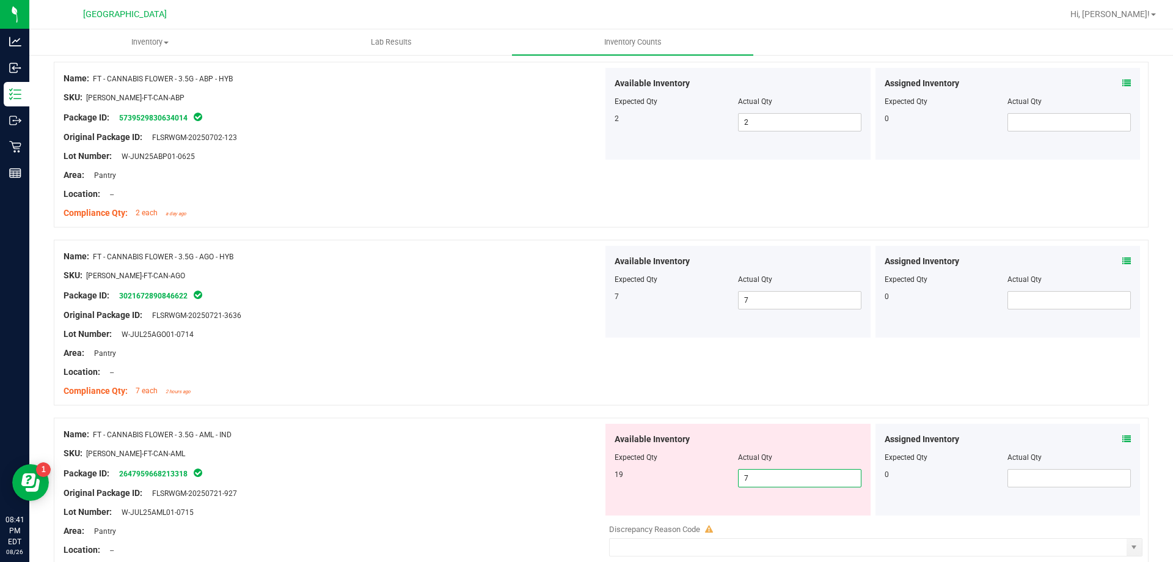
type input "8"
type input "9"
type input "10"
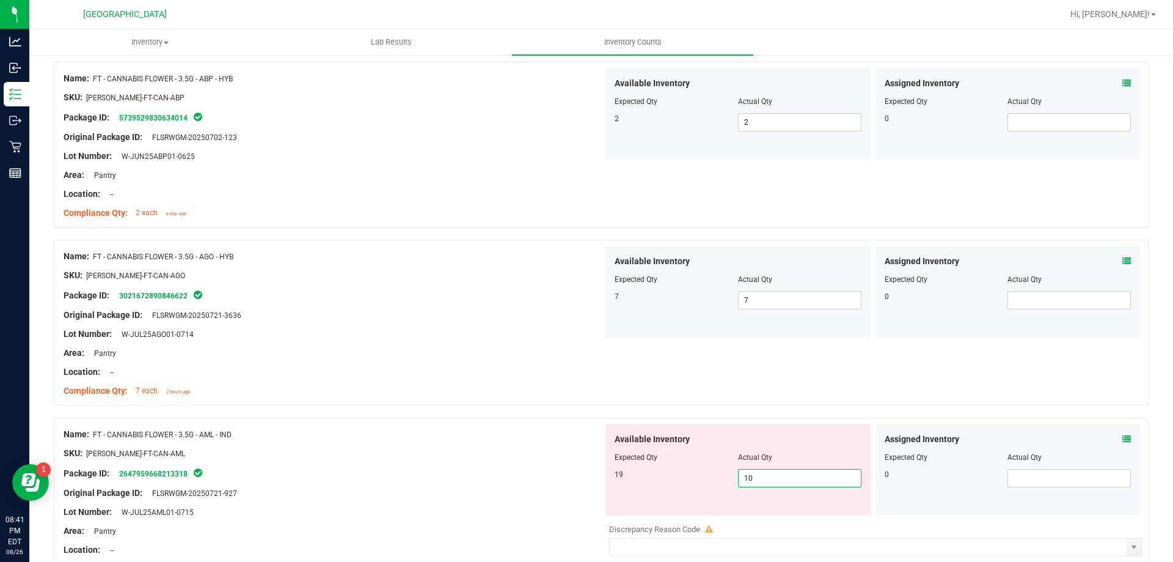
type input "11"
type input "12"
type input "13"
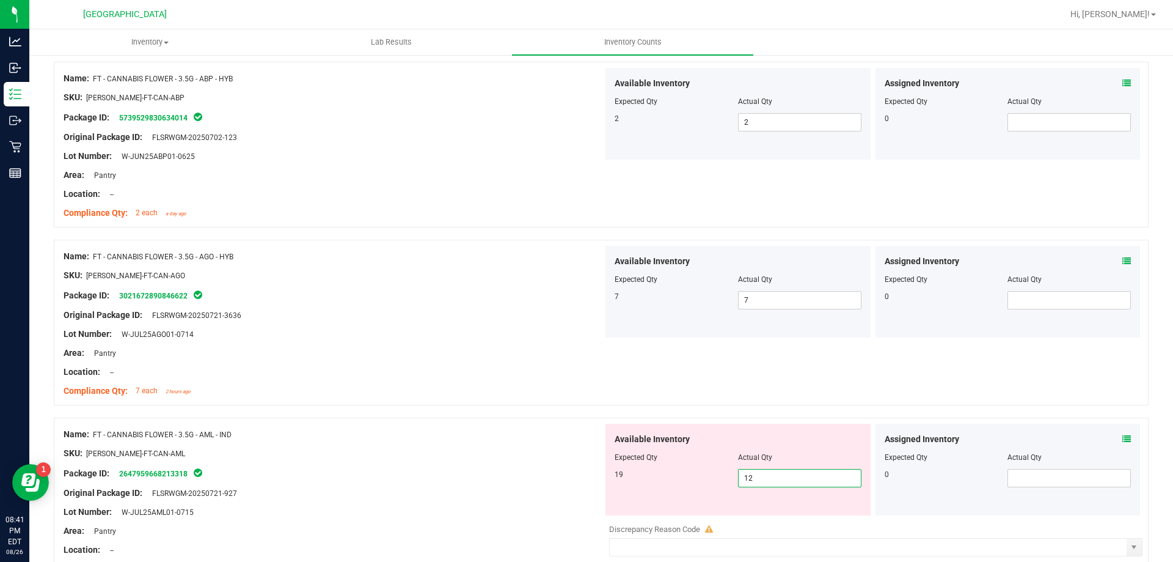
type input "13"
type input "14"
type input "15"
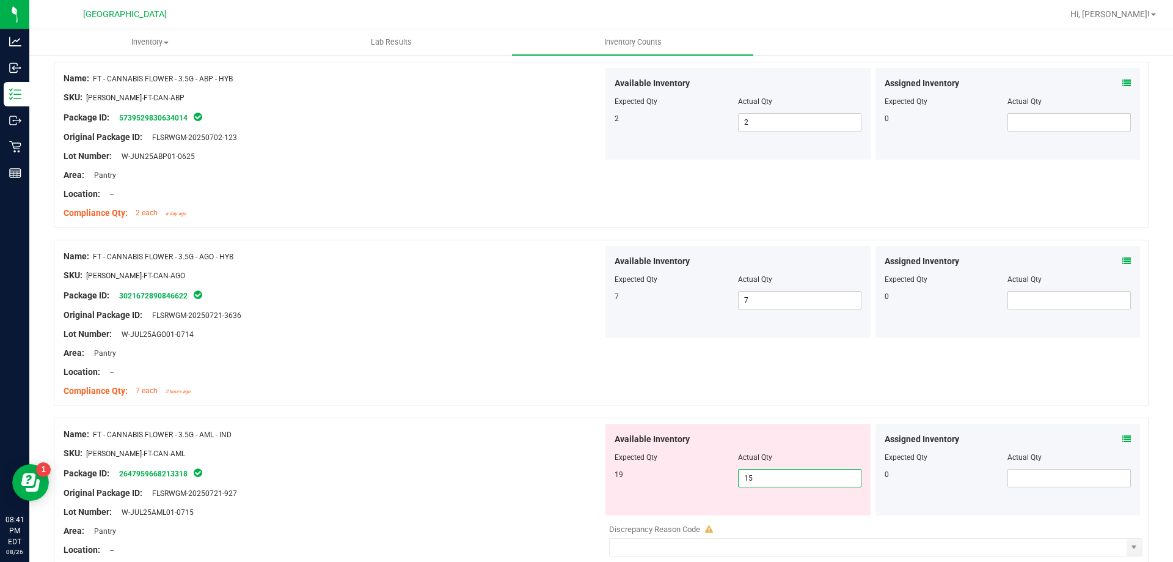
type input "16"
type input "17"
type input "18"
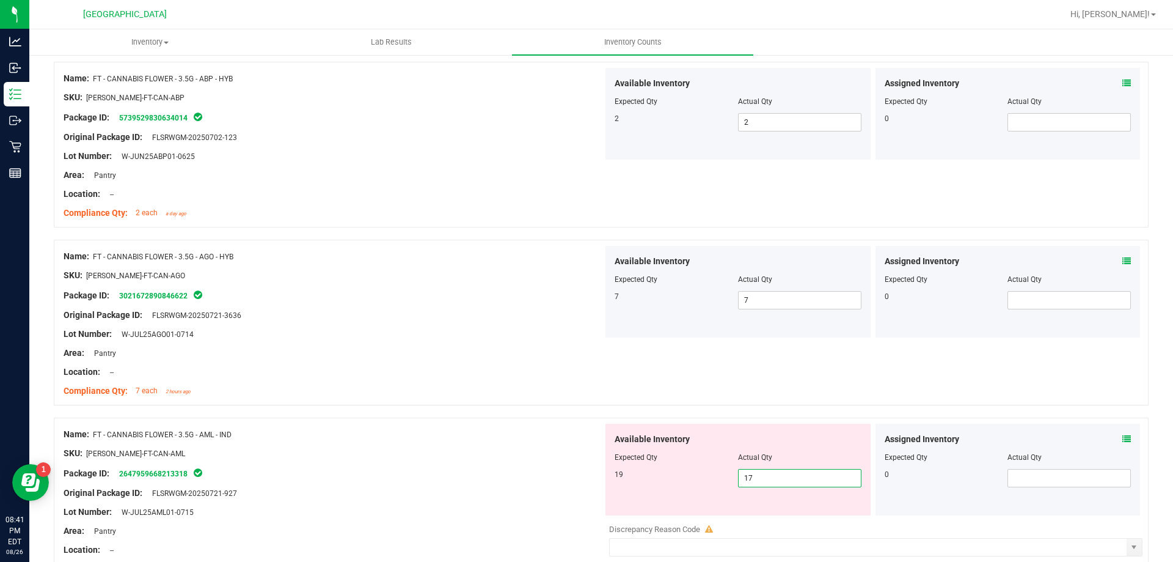
type input "18"
type input "19"
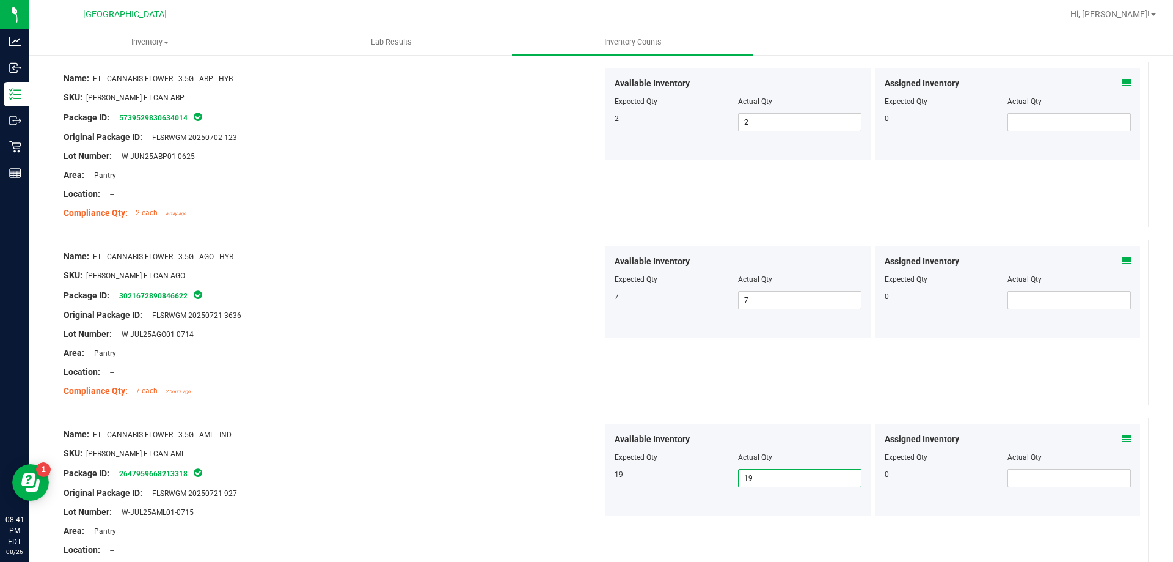
type input "20"
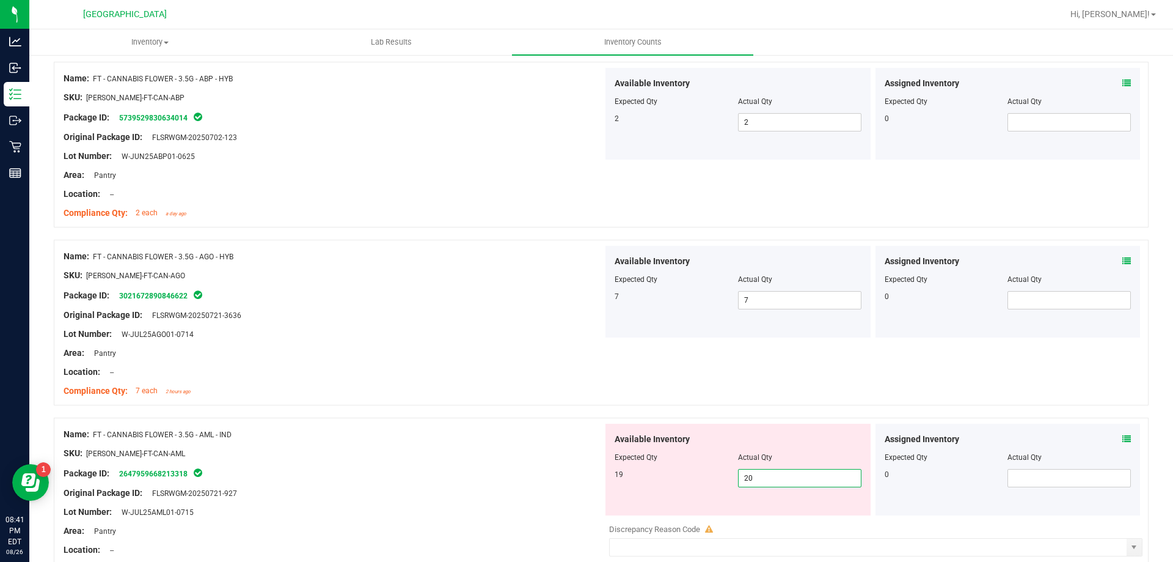
type input "19"
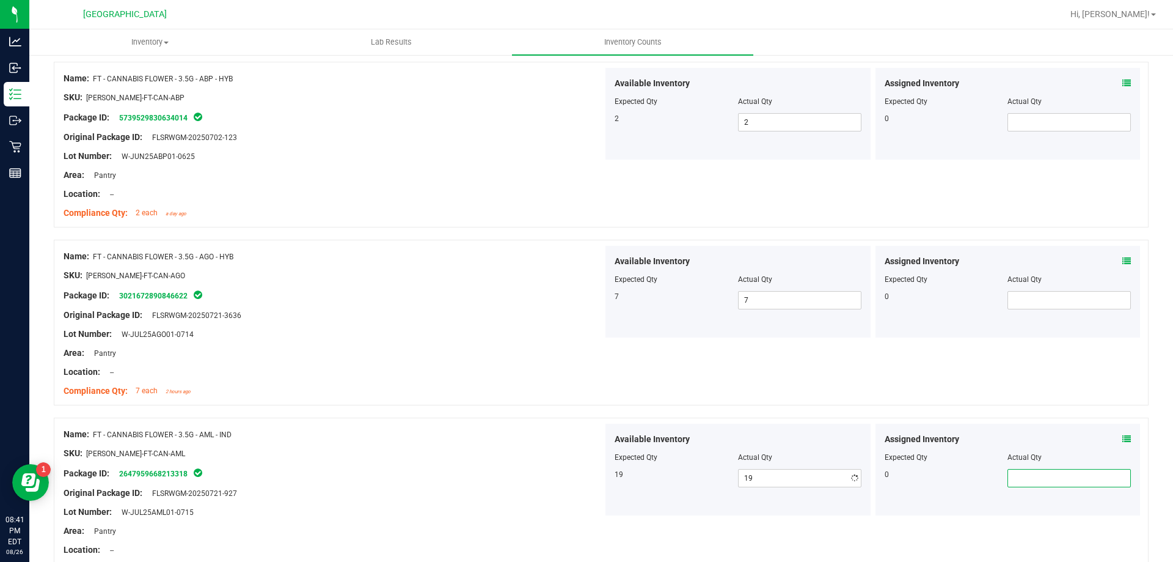
scroll to position [2786, 0]
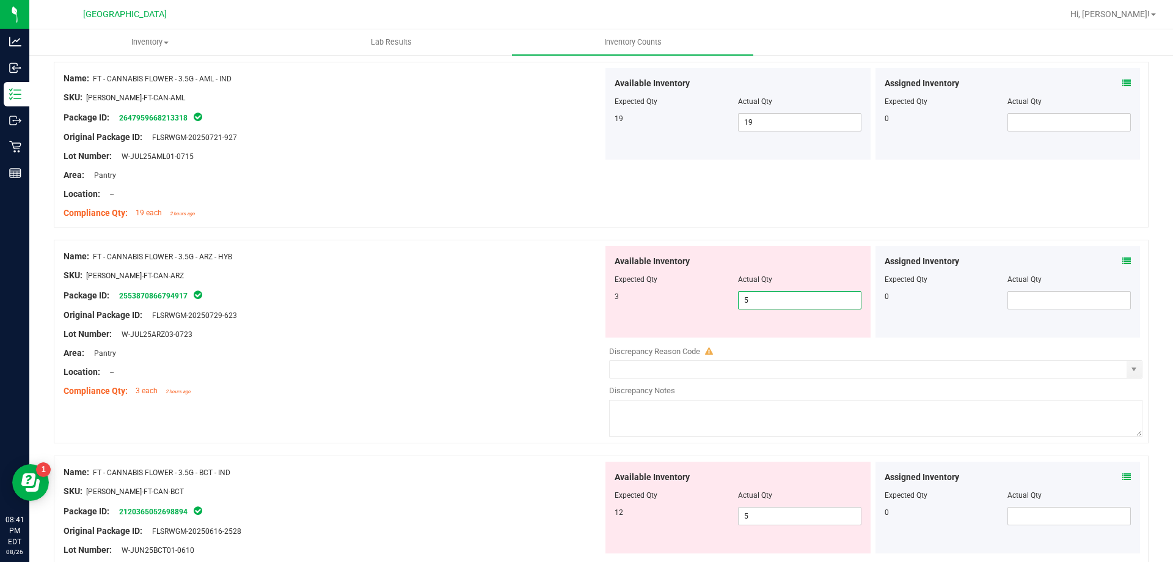
type input "4"
type input "3"
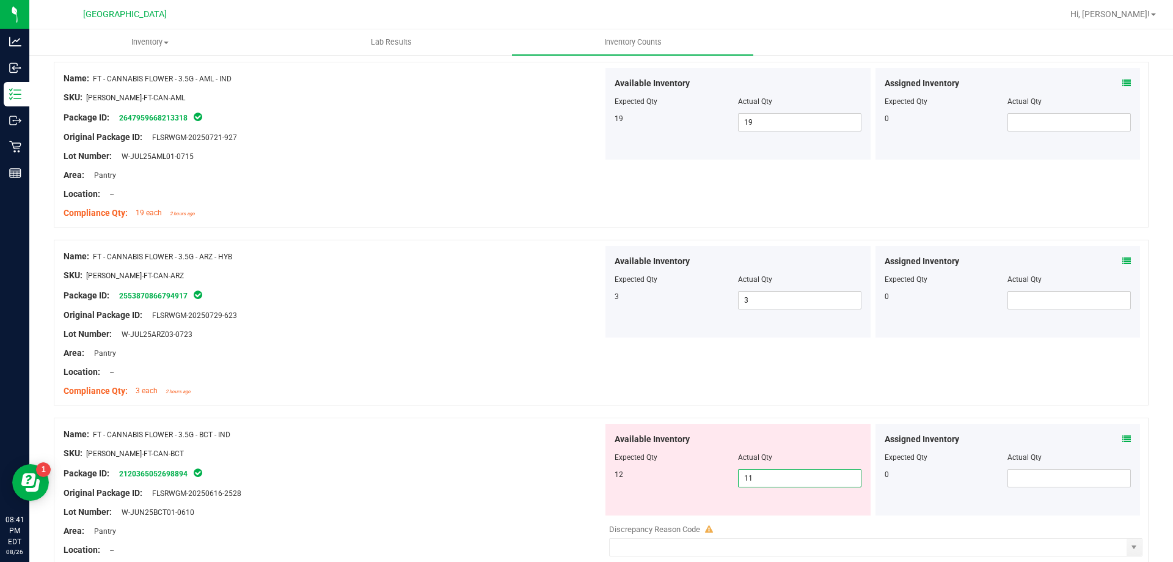
type input "12"
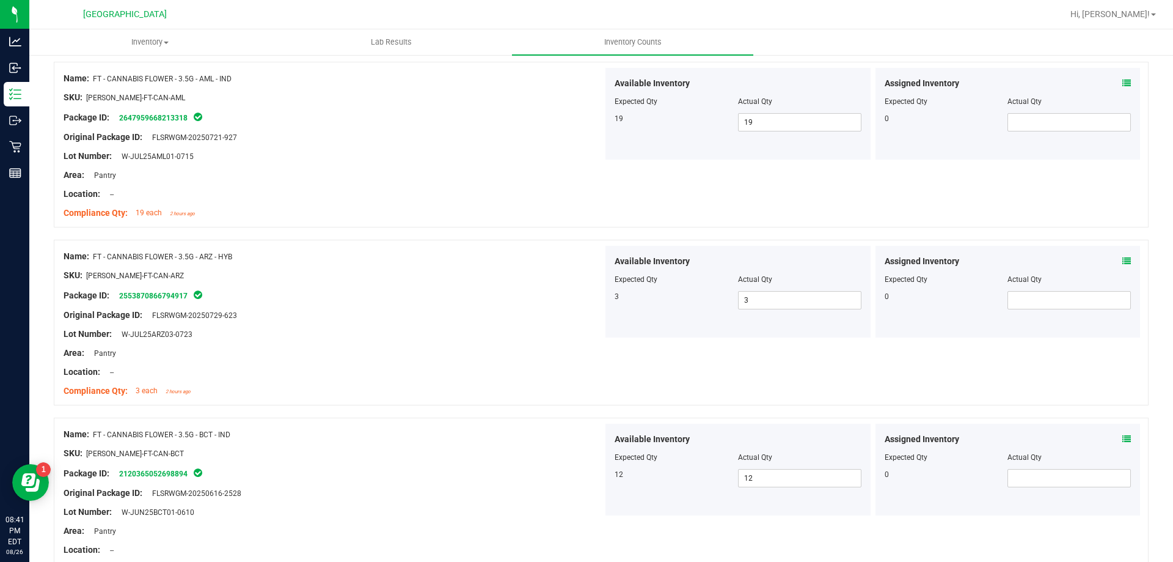
scroll to position [3141, 0]
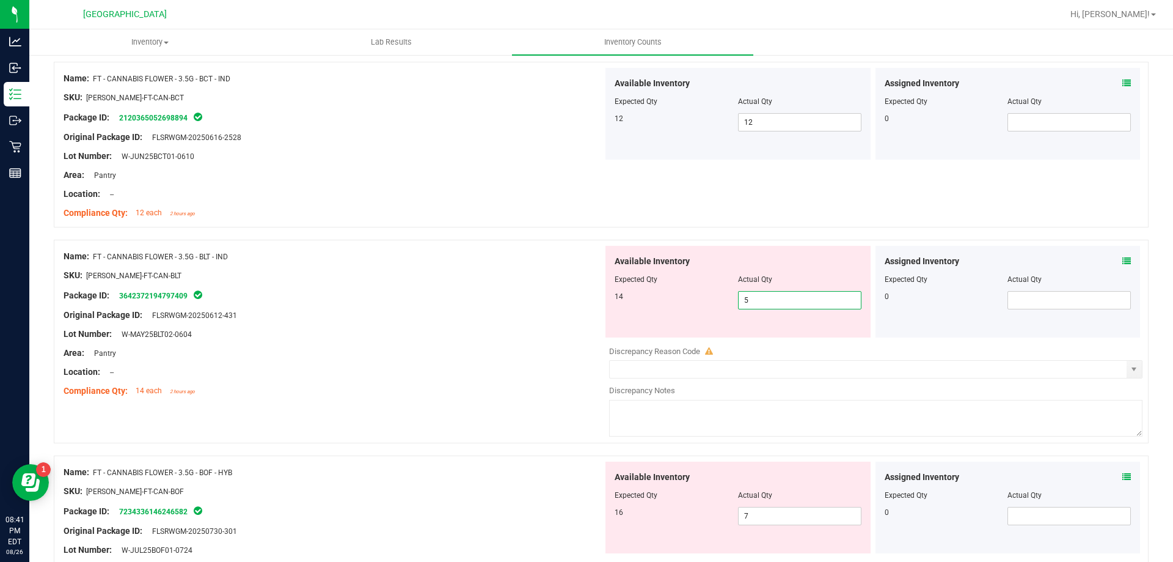
type input "6"
type input "7"
type input "8"
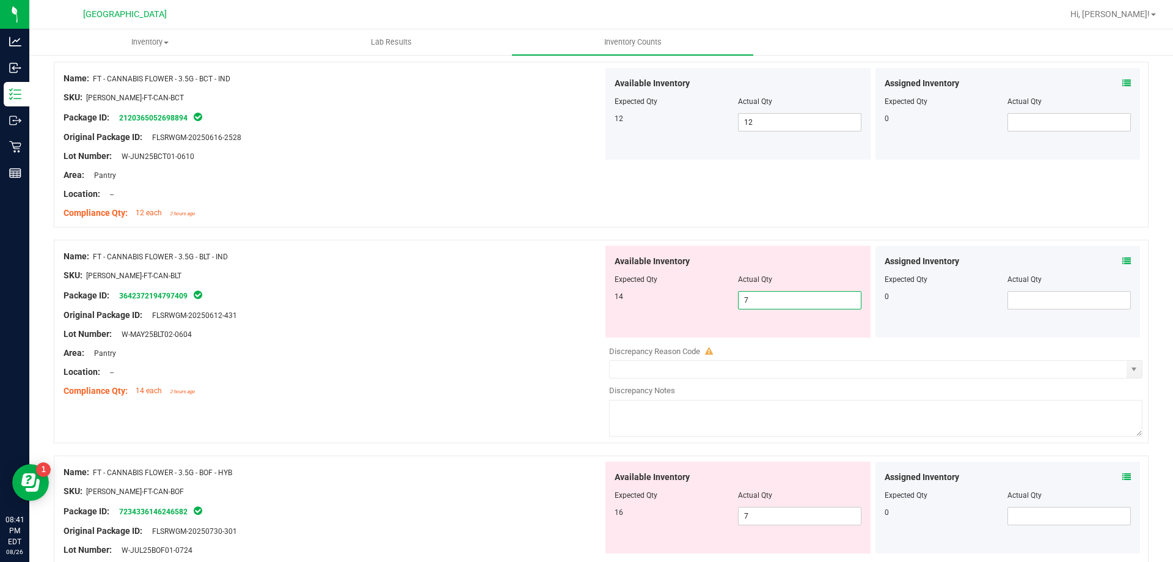
type input "8"
type input "9"
type input "10"
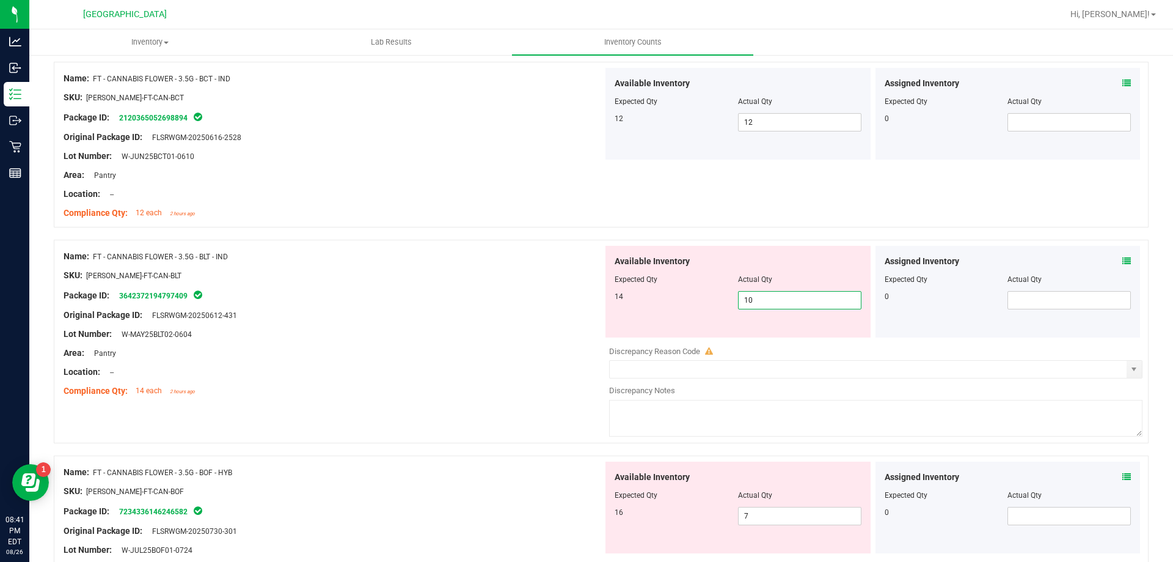
type input "11"
type input "12"
type input "13"
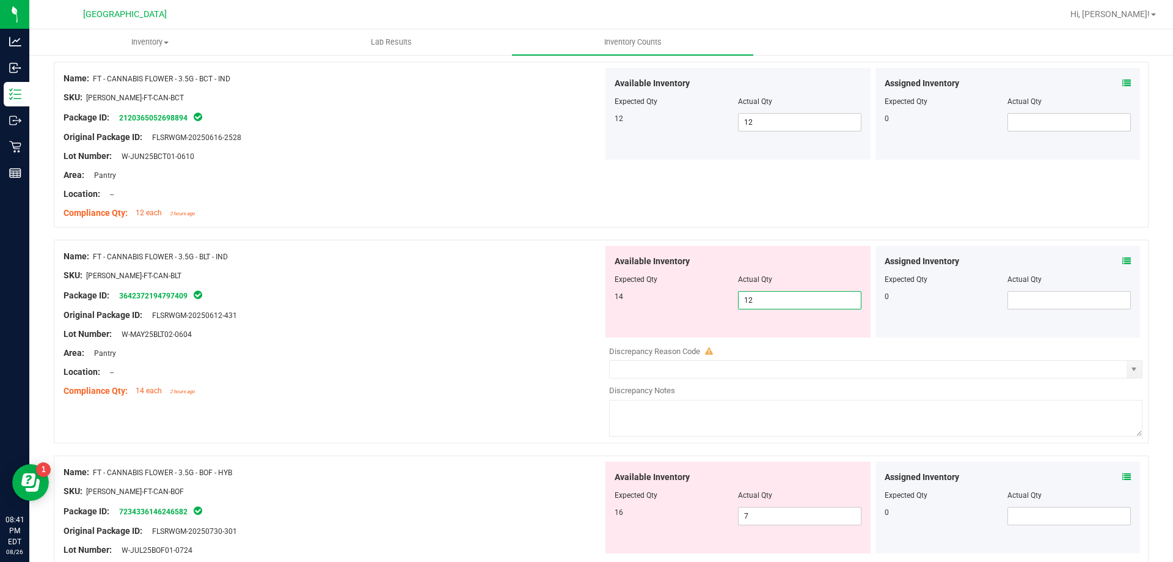
type input "13"
type input "14"
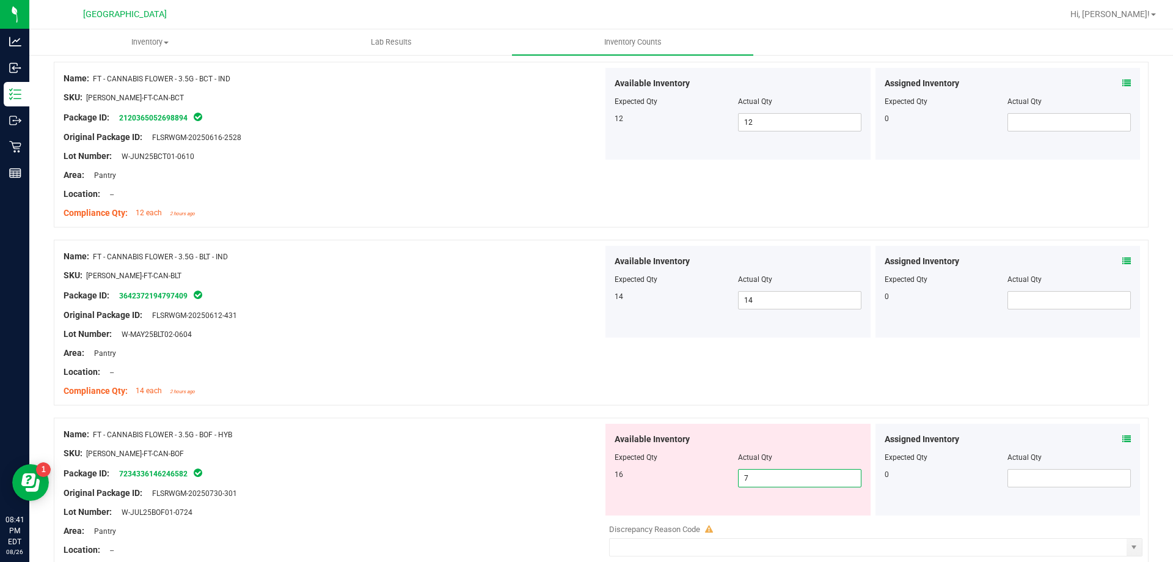
type input "8"
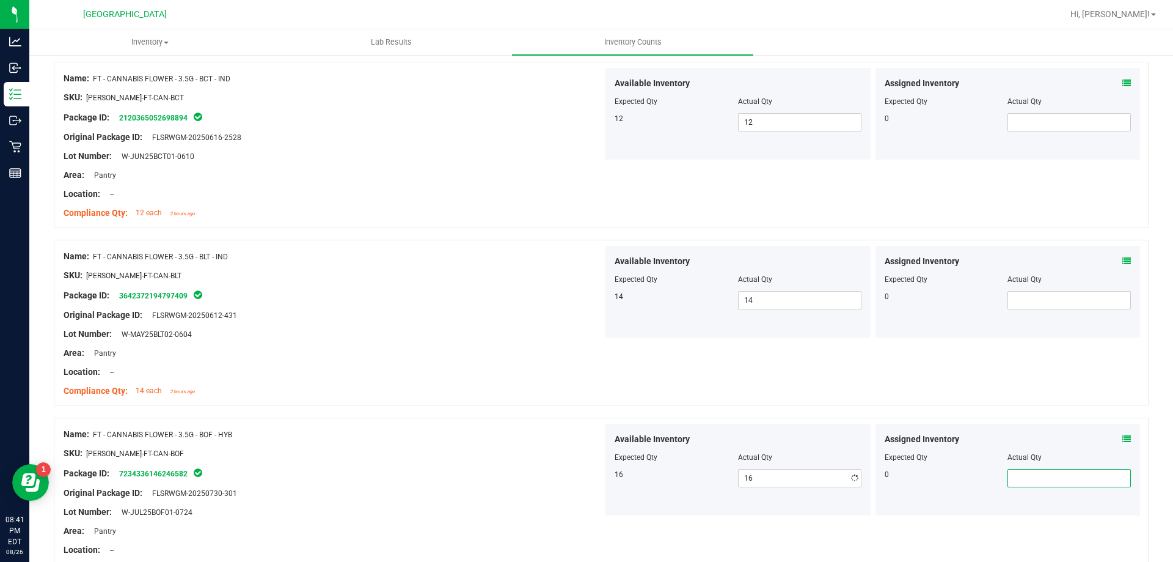
scroll to position [3216, 0]
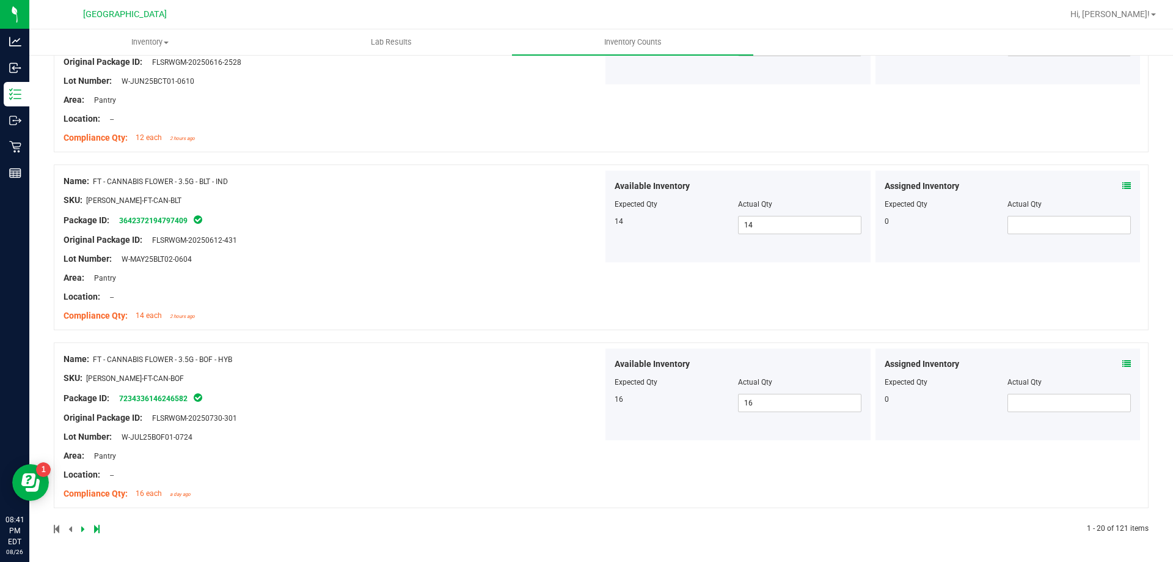
click at [82, 531] on icon at bounding box center [83, 528] width 4 height 7
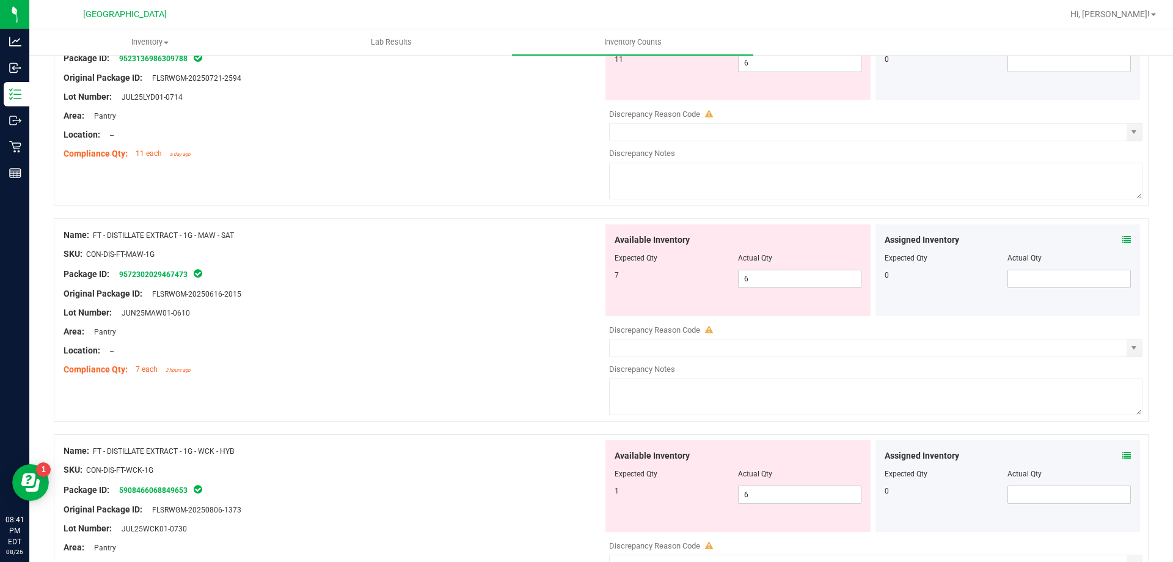
scroll to position [0, 0]
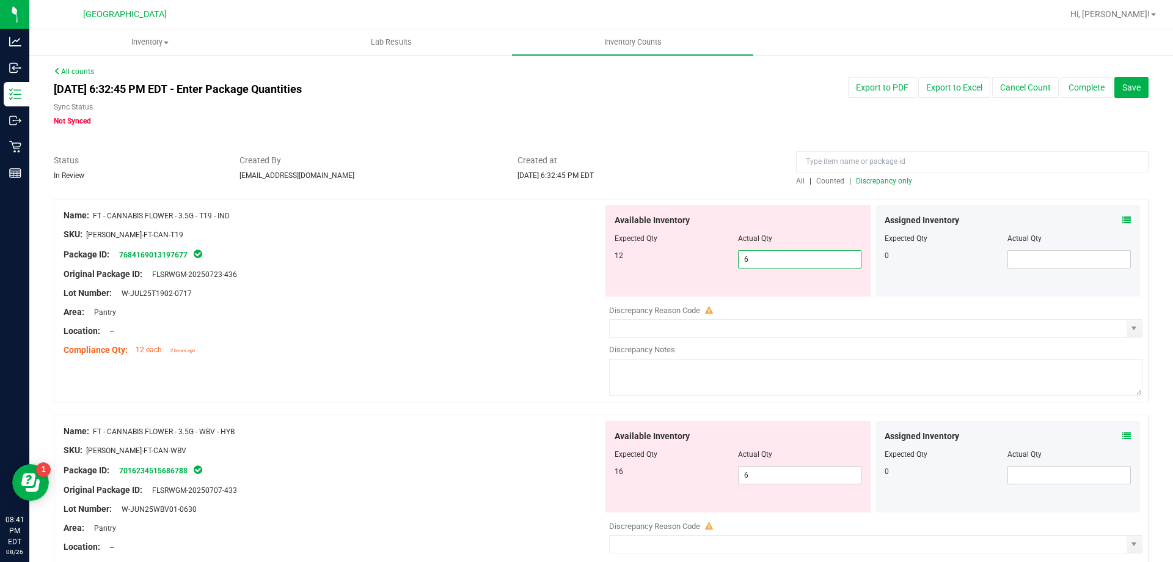
click at [766, 266] on span "6 6" at bounding box center [799, 259] width 123 height 18
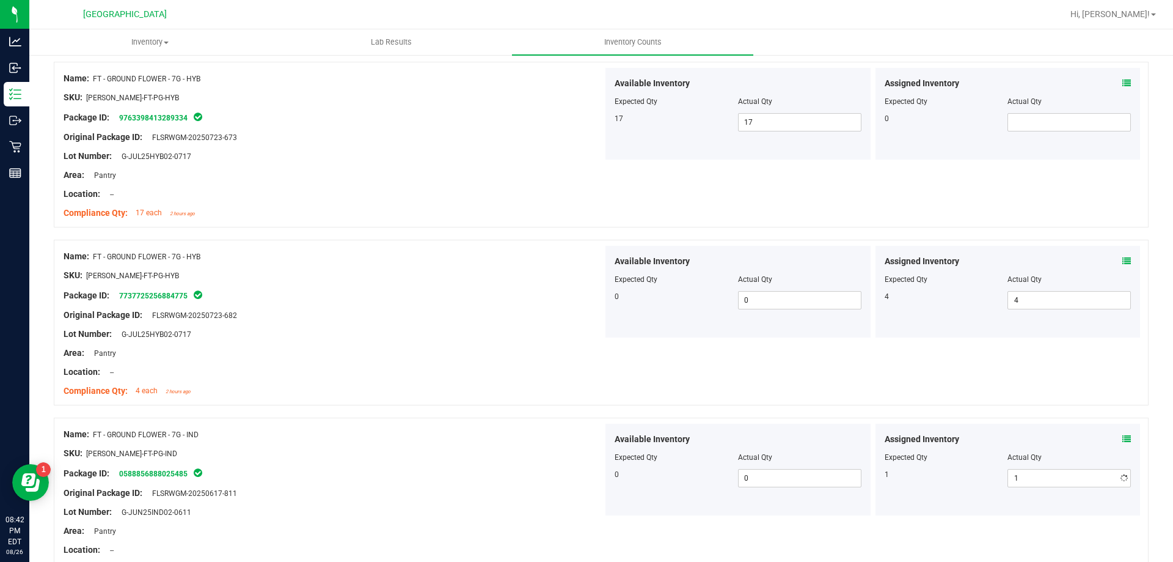
scroll to position [3235, 0]
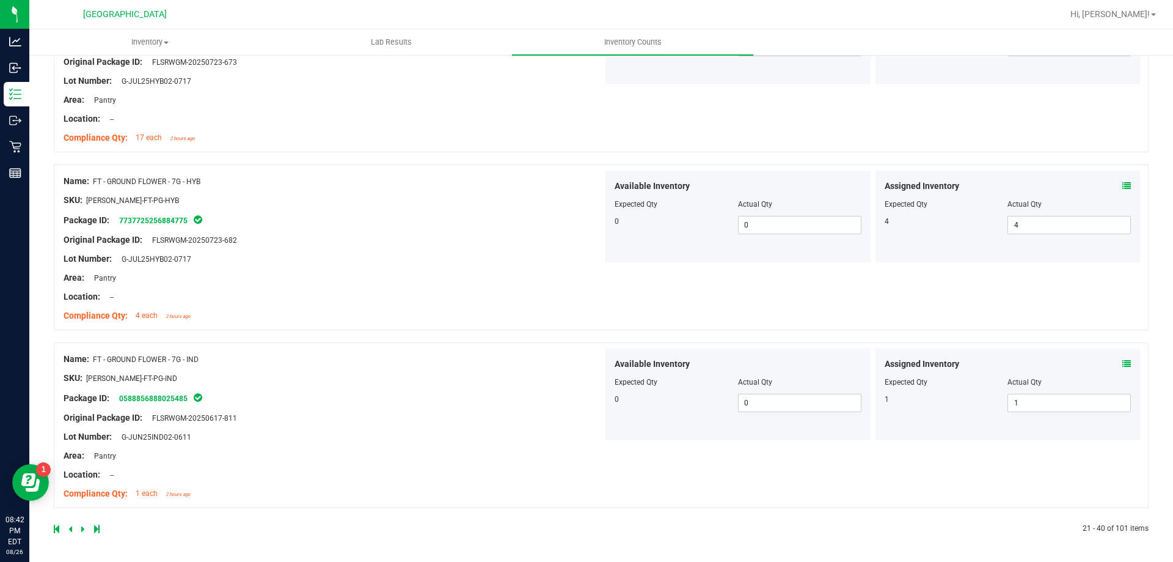
click at [84, 529] on icon at bounding box center [83, 528] width 4 height 7
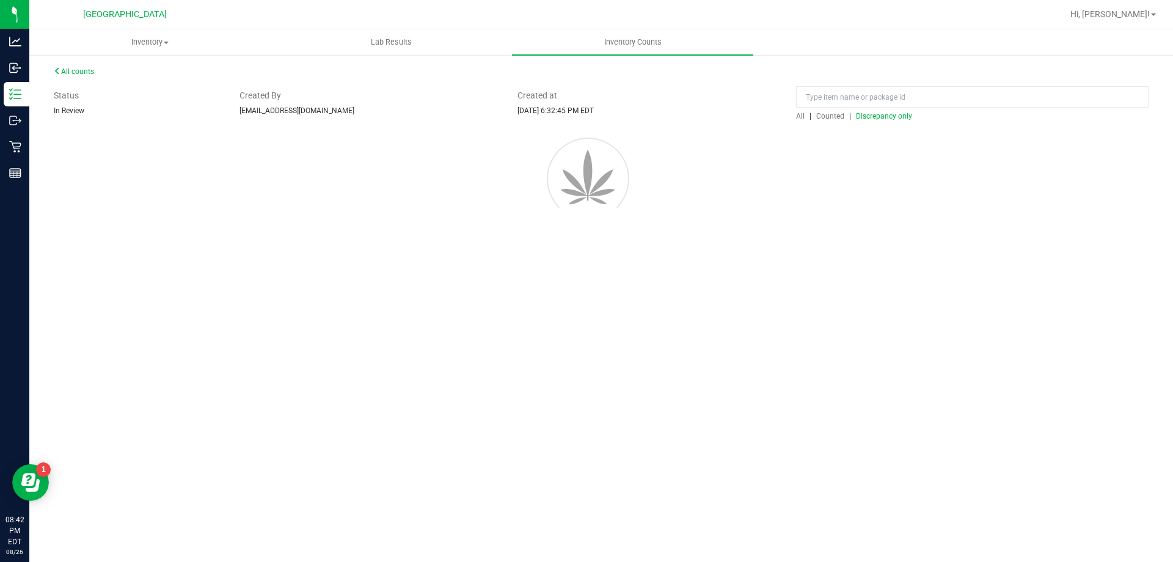
scroll to position [0, 0]
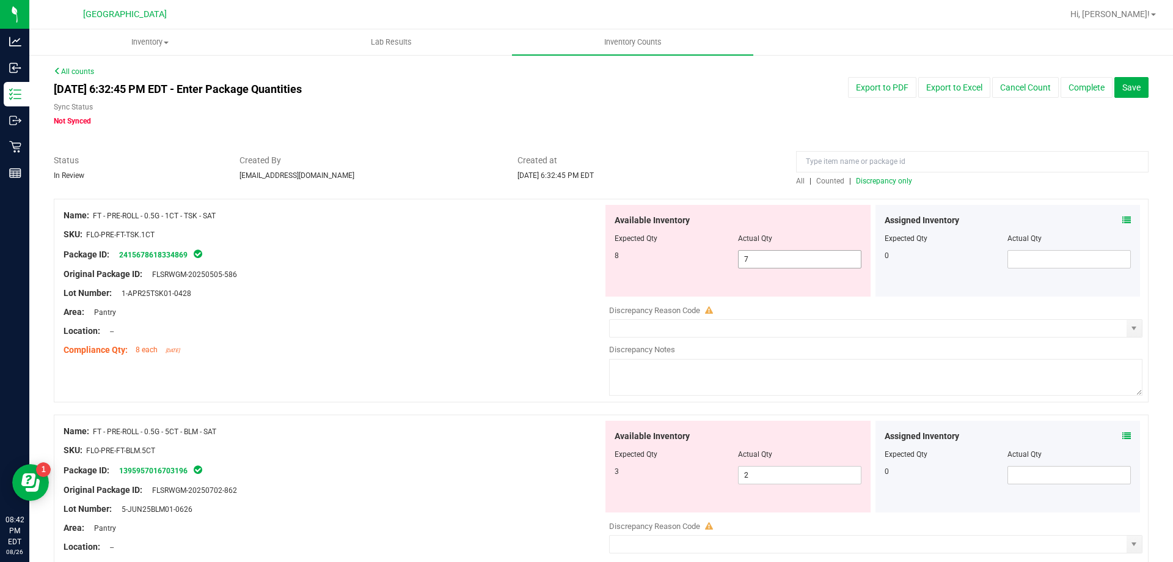
click at [785, 267] on span "7 7" at bounding box center [799, 259] width 123 height 18
click at [785, 266] on input "7" at bounding box center [800, 259] width 122 height 17
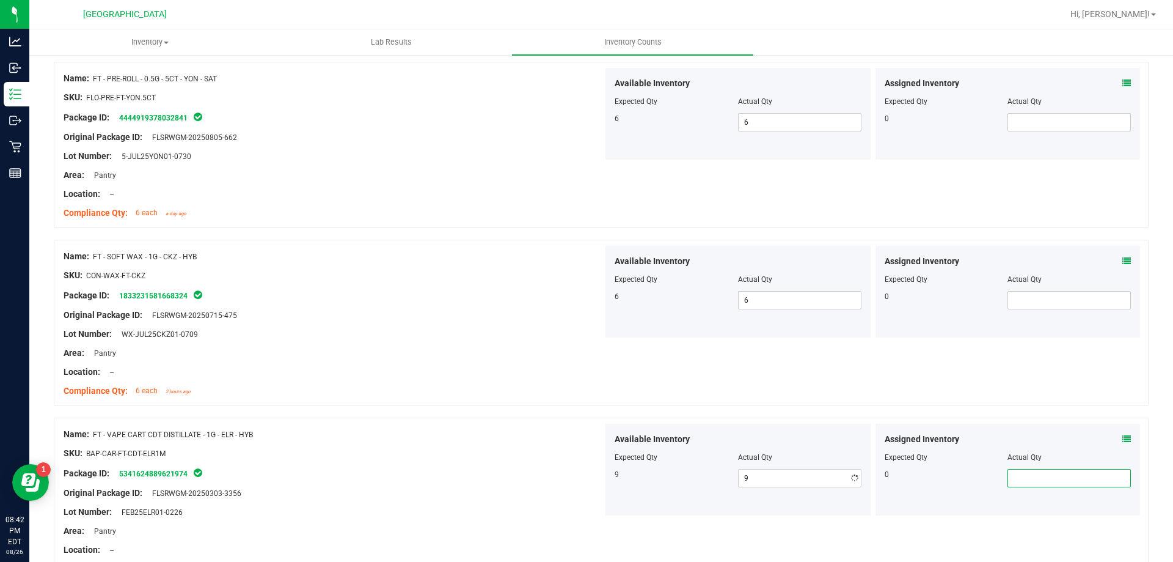
scroll to position [1382, 0]
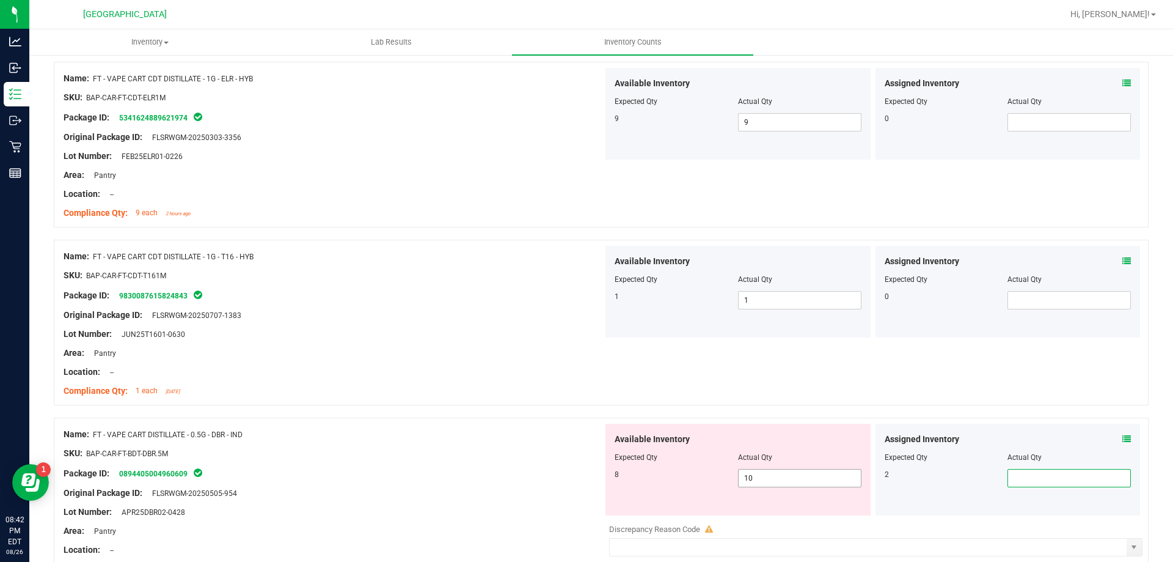
click at [777, 477] on span "10 10" at bounding box center [799, 478] width 123 height 18
click at [777, 476] on input "10" at bounding box center [800, 477] width 122 height 17
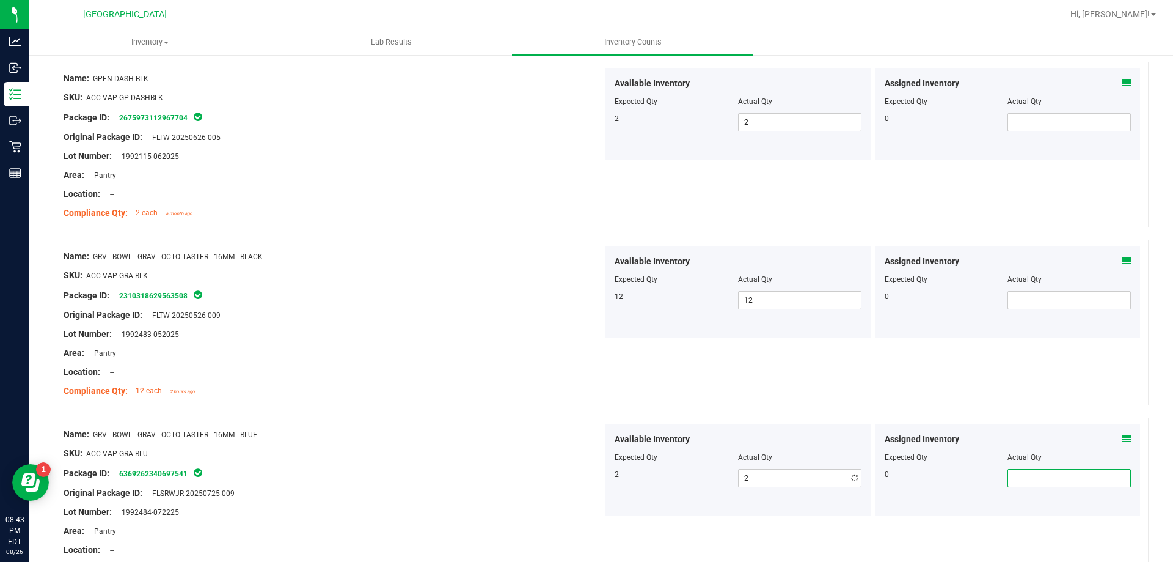
scroll to position [3216, 0]
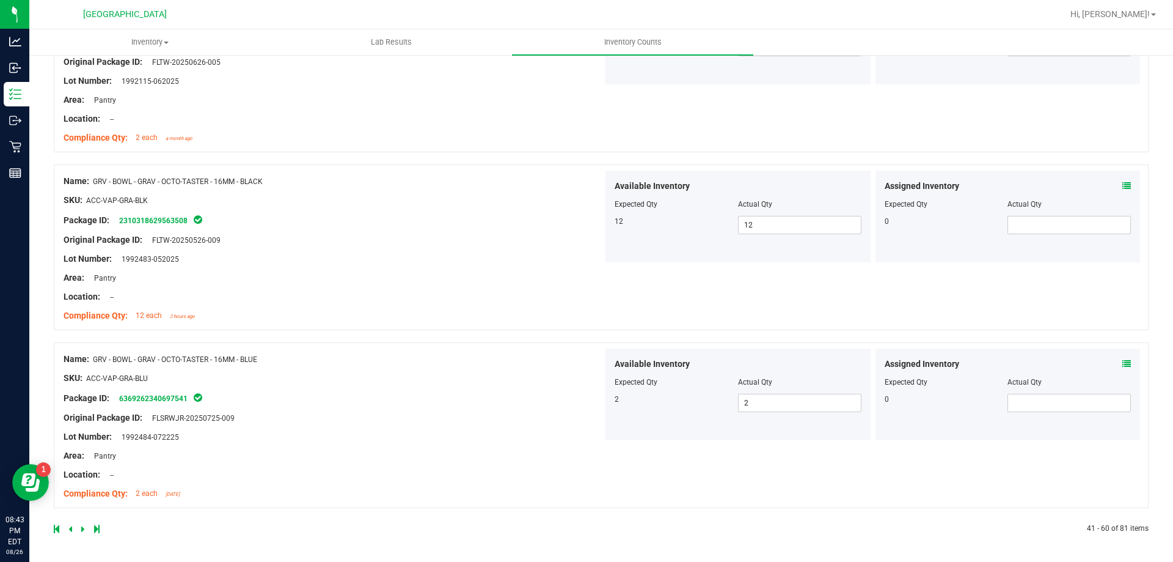
click at [83, 531] on icon at bounding box center [83, 528] width 4 height 7
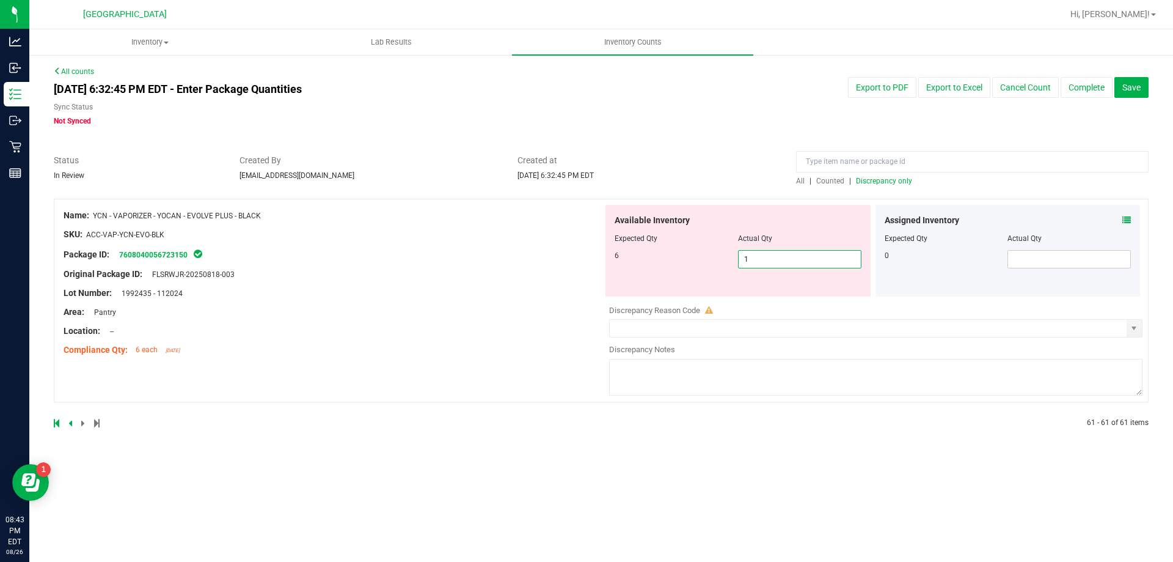
click at [769, 260] on span "1 1" at bounding box center [799, 259] width 123 height 18
click at [769, 260] on input "1" at bounding box center [800, 259] width 122 height 17
click at [747, 183] on div "Status In Review Created By [EMAIL_ADDRESS][DOMAIN_NAME] Created at [DATE] 6:32…" at bounding box center [601, 170] width 1113 height 32
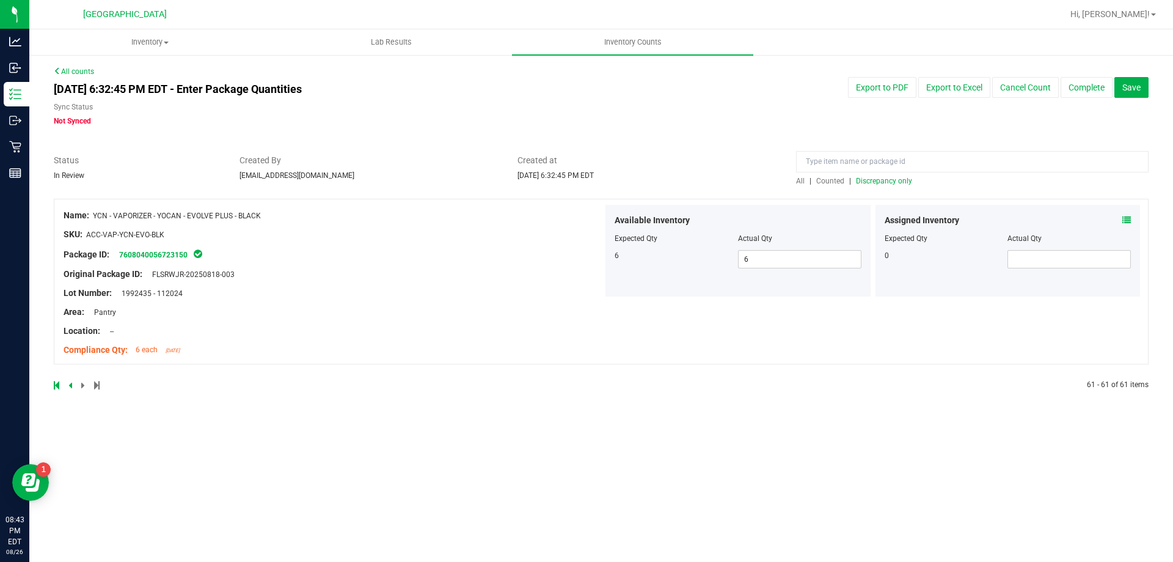
click at [873, 180] on span "Discrepancy only" at bounding box center [884, 181] width 56 height 9
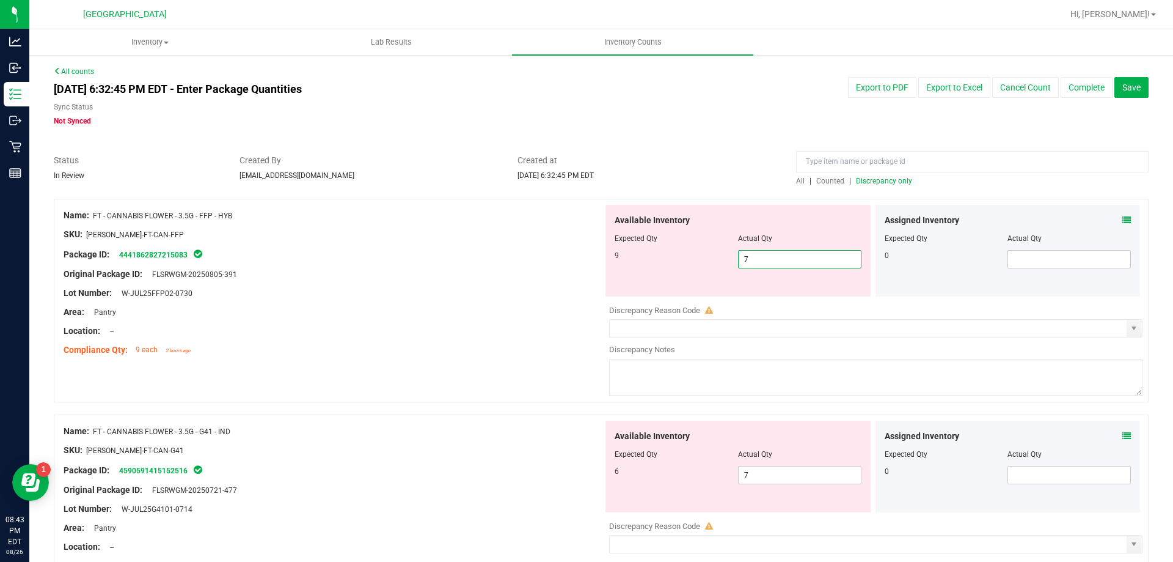
click at [762, 263] on span "7 7" at bounding box center [799, 259] width 123 height 18
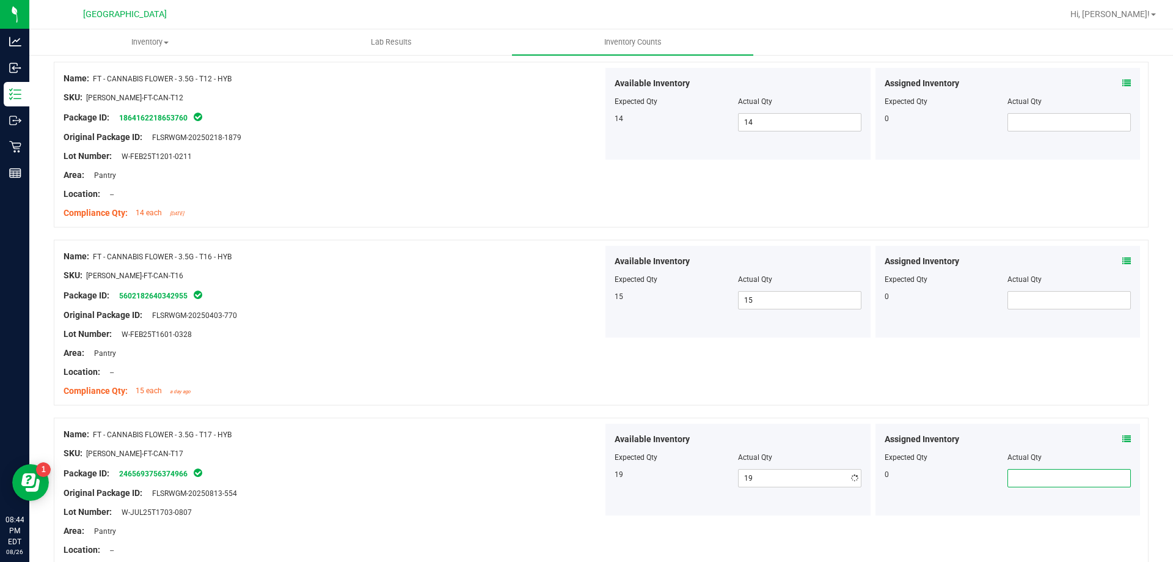
scroll to position [3235, 0]
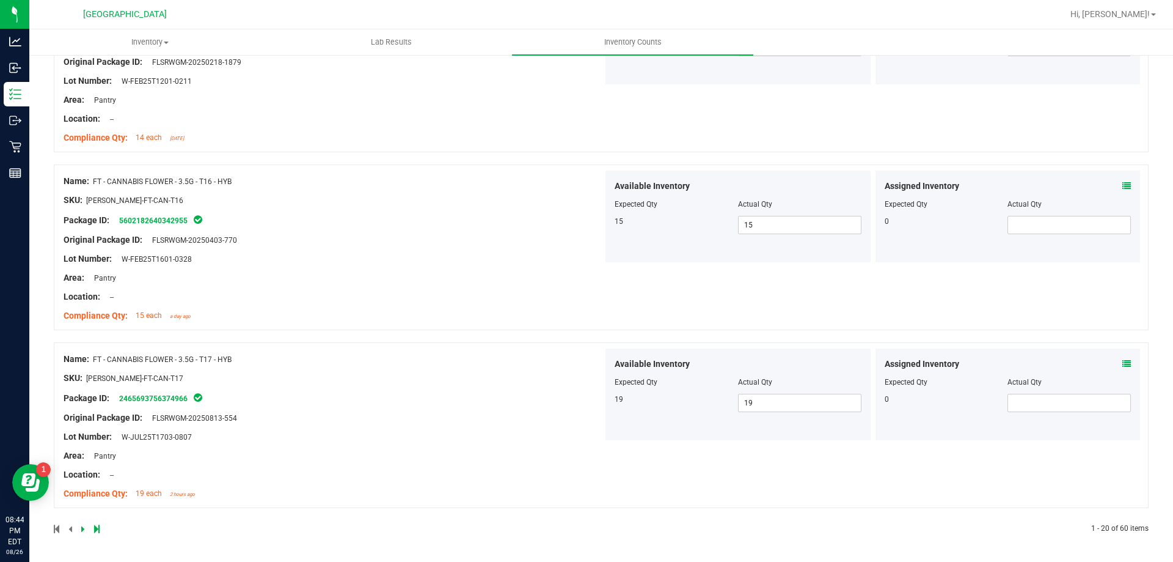
click at [83, 525] on icon at bounding box center [83, 528] width 4 height 7
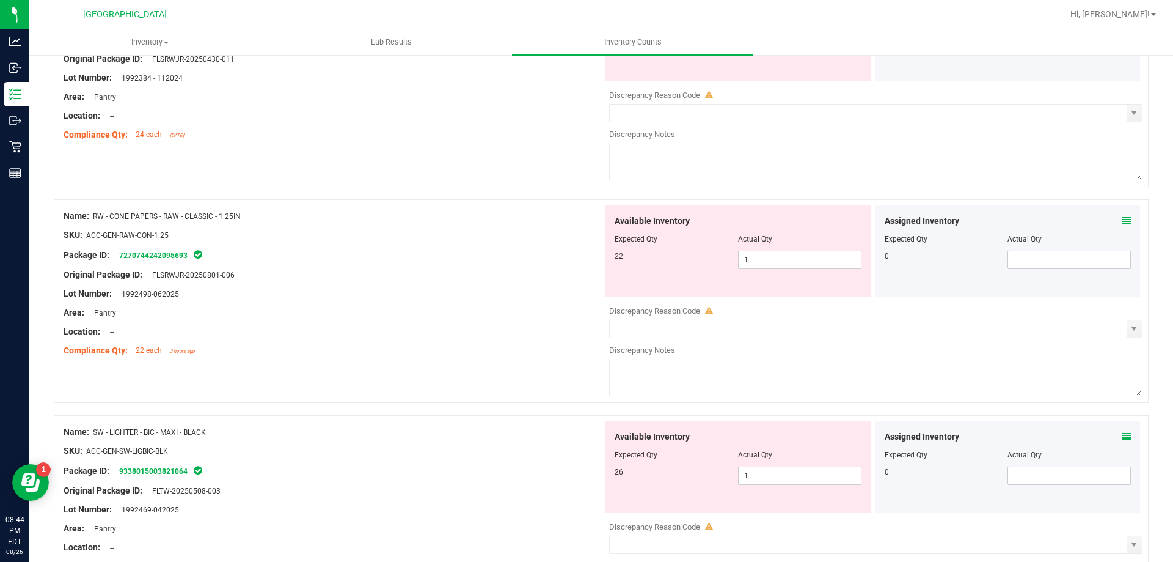
scroll to position [0, 0]
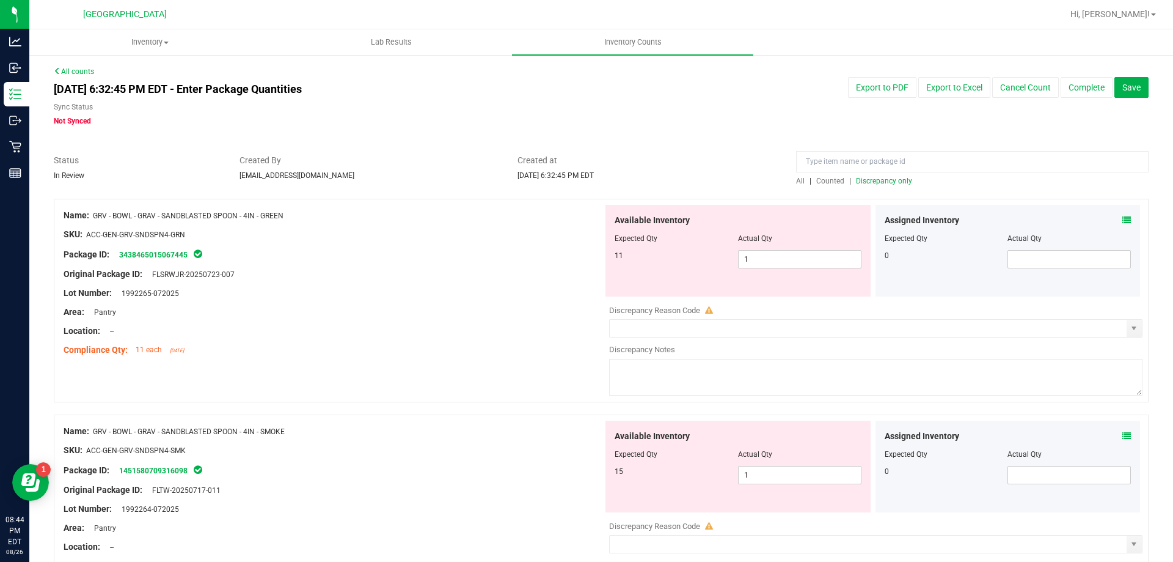
click at [873, 182] on span "Discrepancy only" at bounding box center [884, 181] width 56 height 9
click at [790, 265] on span "4 4" at bounding box center [799, 259] width 123 height 18
click at [791, 263] on input "4" at bounding box center [800, 259] width 122 height 17
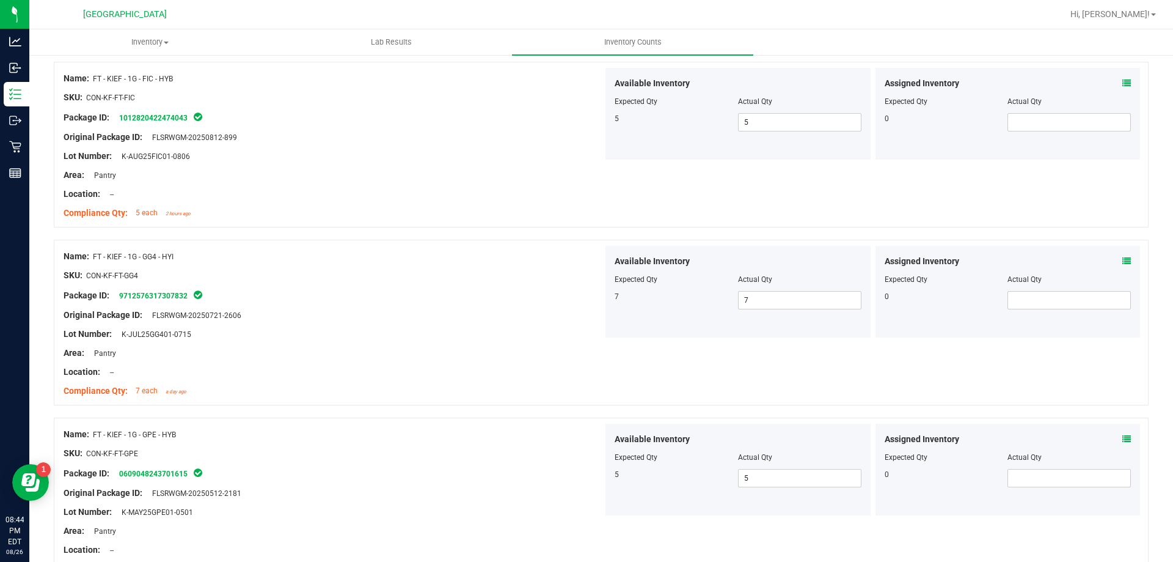
scroll to position [1737, 0]
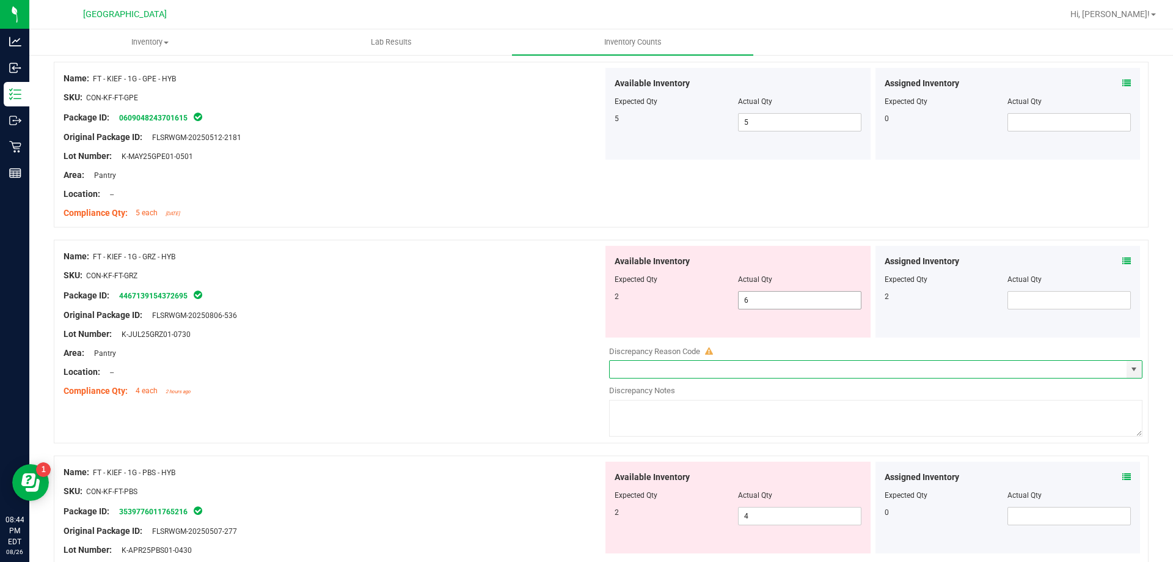
click at [772, 307] on span "6 6" at bounding box center [799, 300] width 123 height 18
click at [772, 307] on input "6" at bounding box center [800, 300] width 122 height 17
click at [772, 307] on span "4 4" at bounding box center [799, 300] width 123 height 18
click at [772, 307] on input "4" at bounding box center [800, 300] width 122 height 17
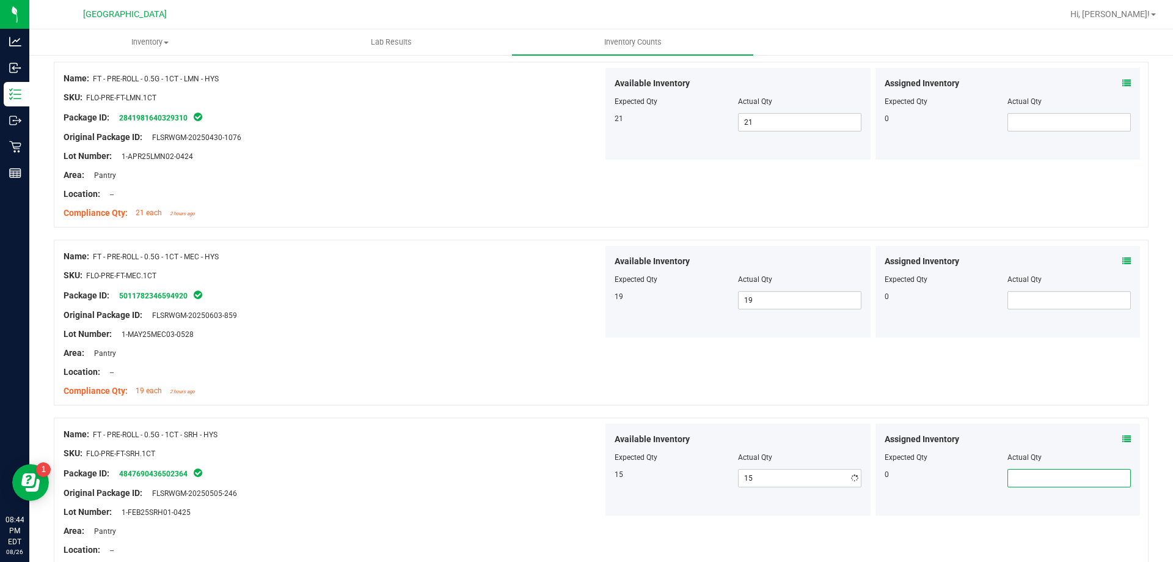
scroll to position [3235, 0]
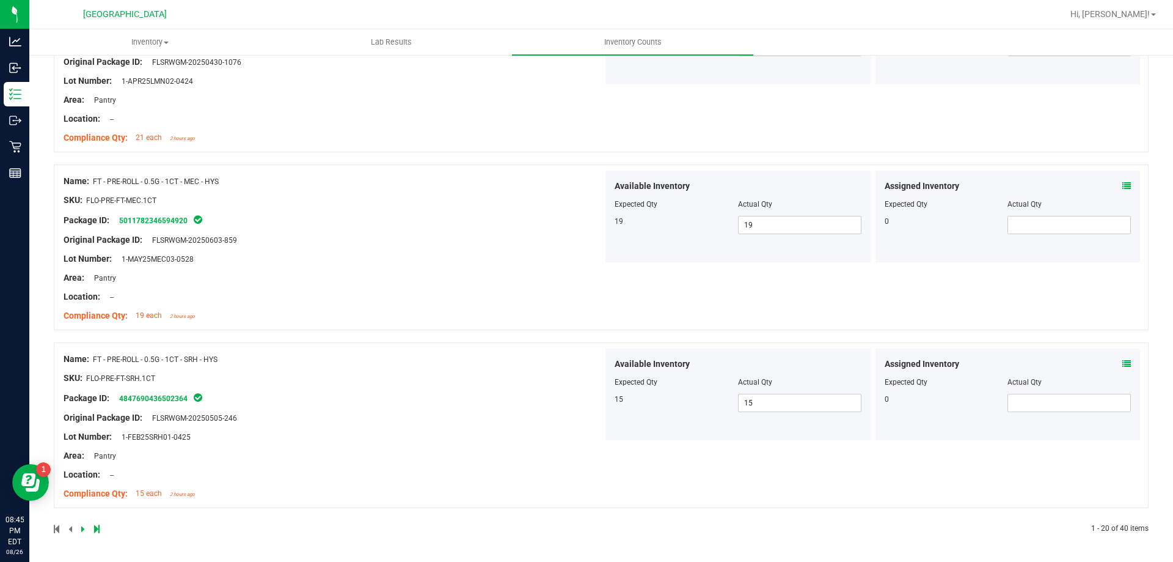
click at [85, 526] on link at bounding box center [84, 528] width 6 height 9
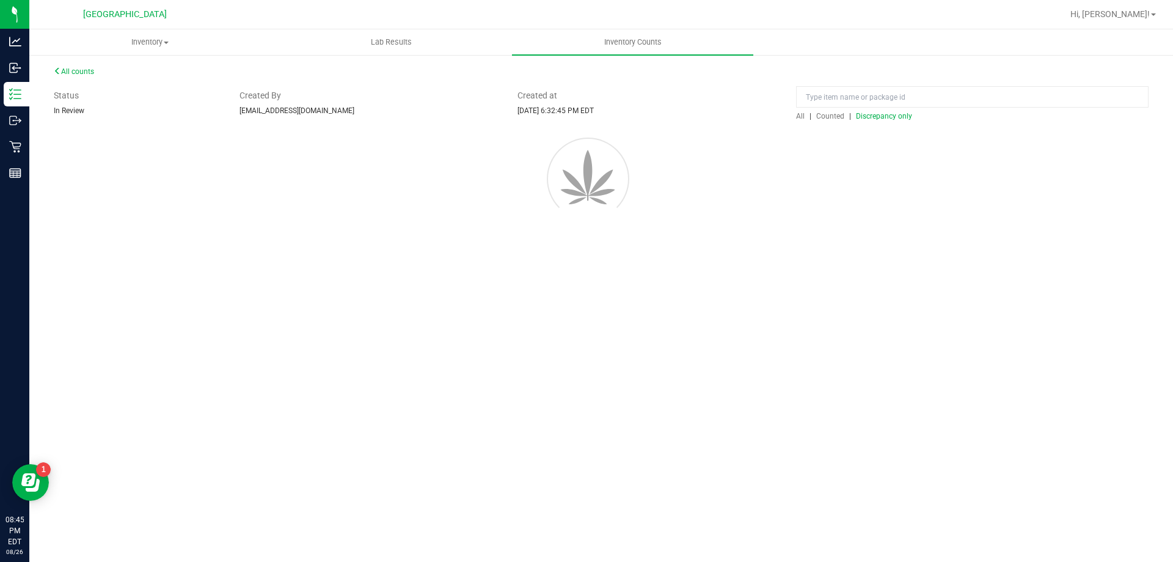
scroll to position [0, 0]
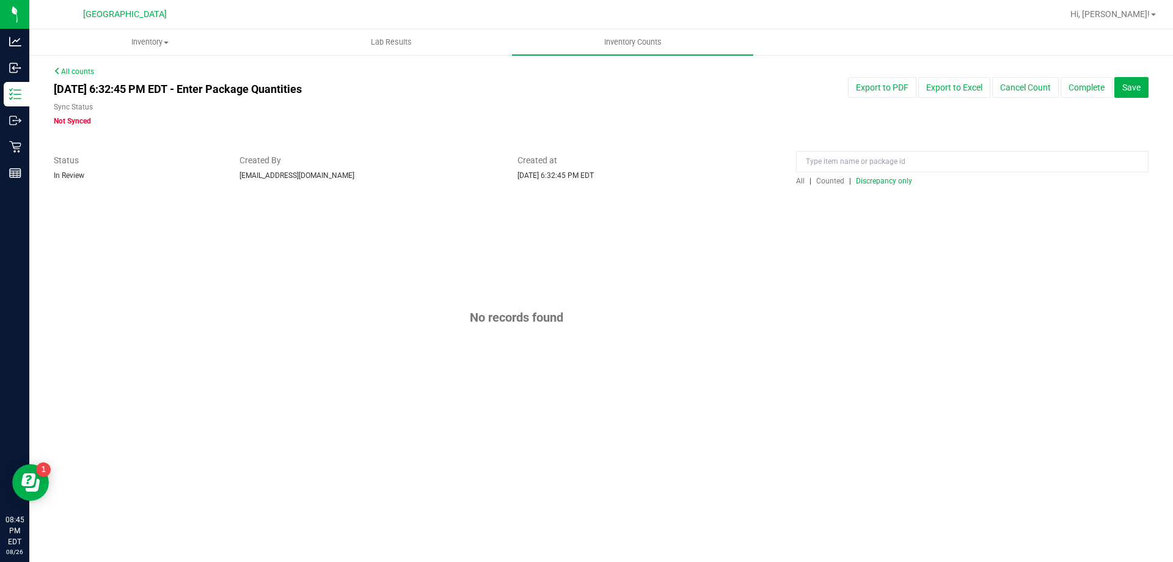
click at [875, 177] on span "Discrepancy only" at bounding box center [884, 181] width 56 height 9
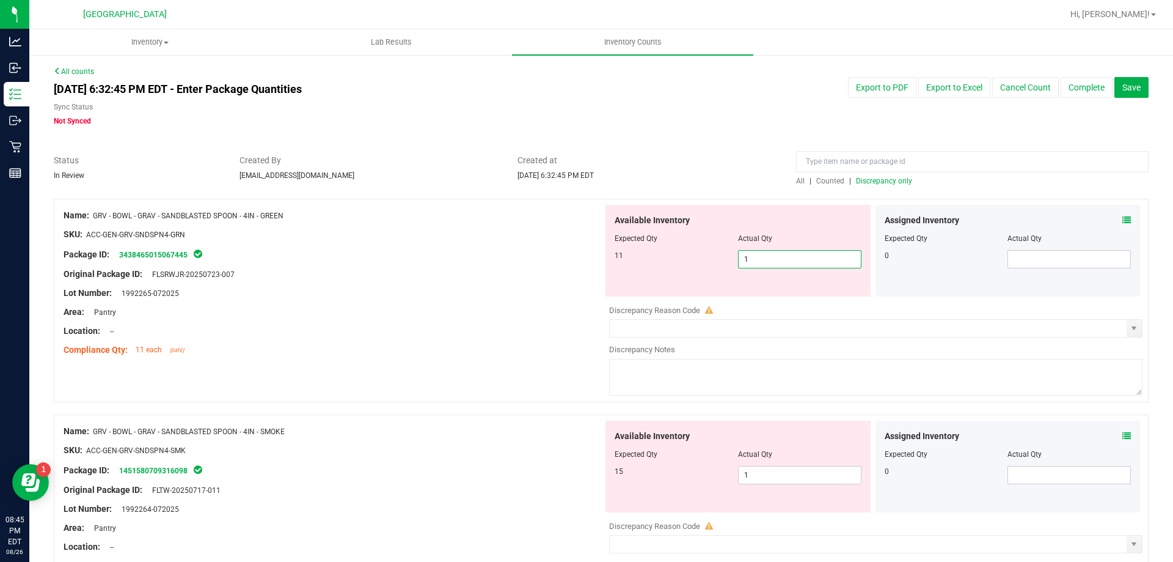
click at [756, 251] on span "1 1" at bounding box center [799, 259] width 123 height 18
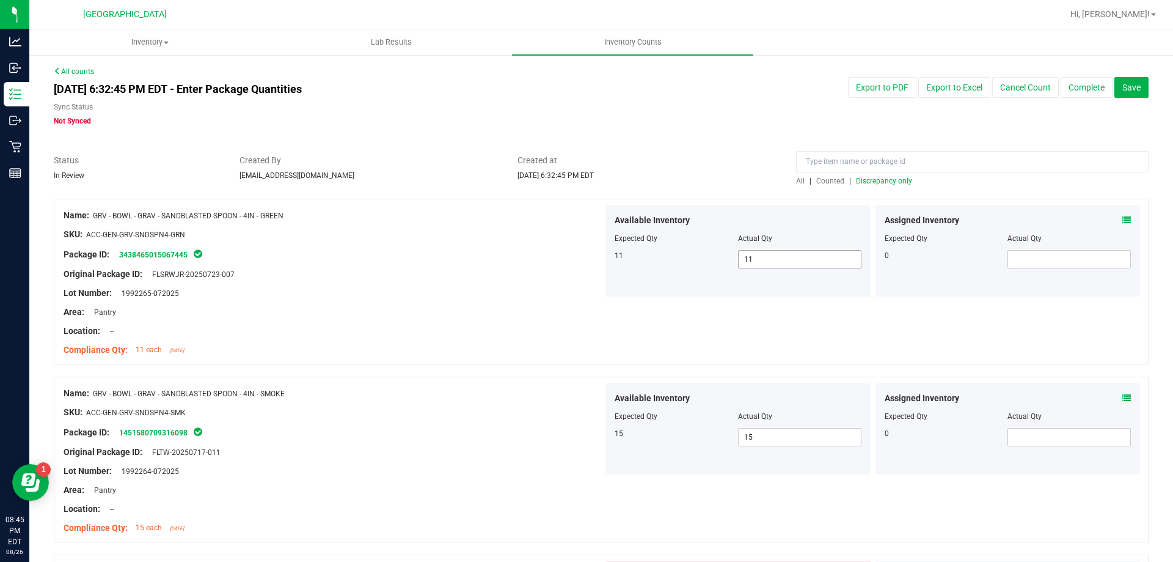
scroll to position [315, 0]
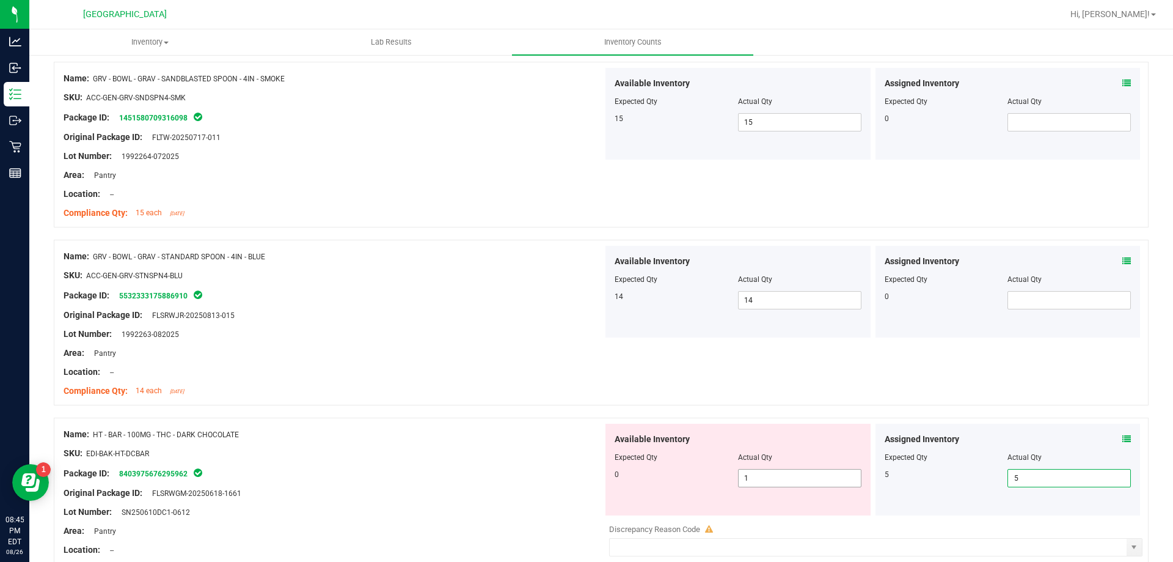
drag, startPoint x: 776, startPoint y: 483, endPoint x: 662, endPoint y: 483, distance: 113.1
click at [659, 483] on div "0 1 1" at bounding box center [738, 478] width 247 height 18
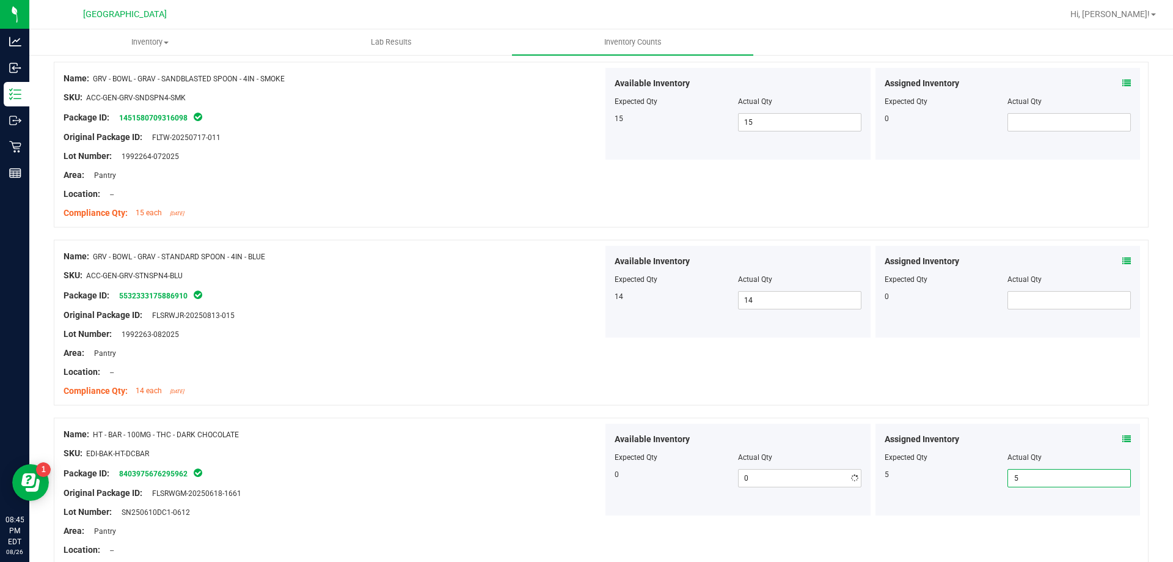
scroll to position [670, 0]
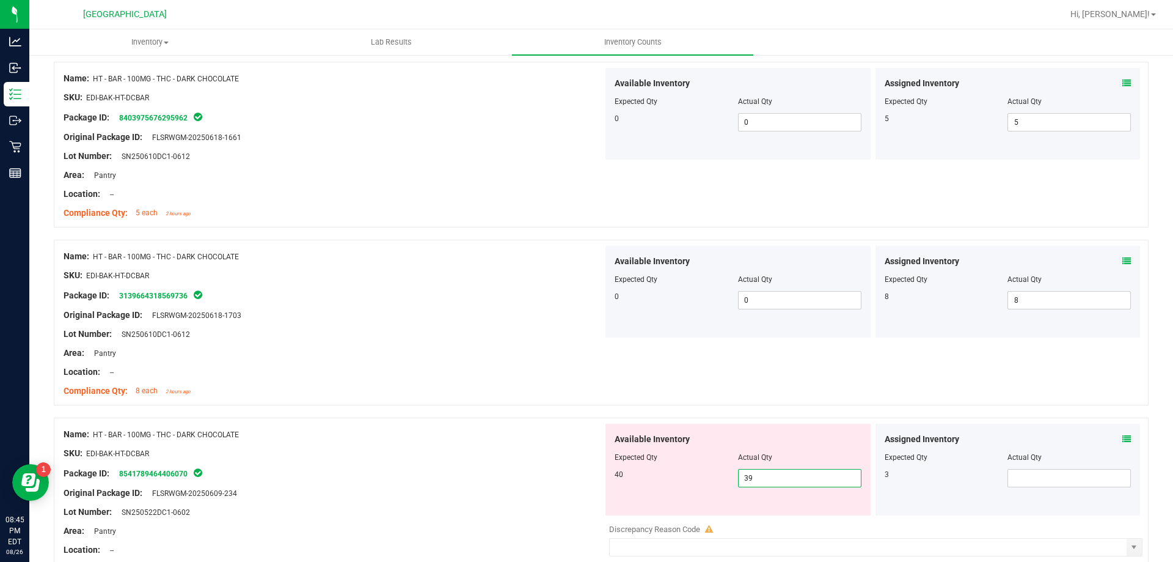
click at [776, 479] on span "39 39" at bounding box center [799, 478] width 123 height 18
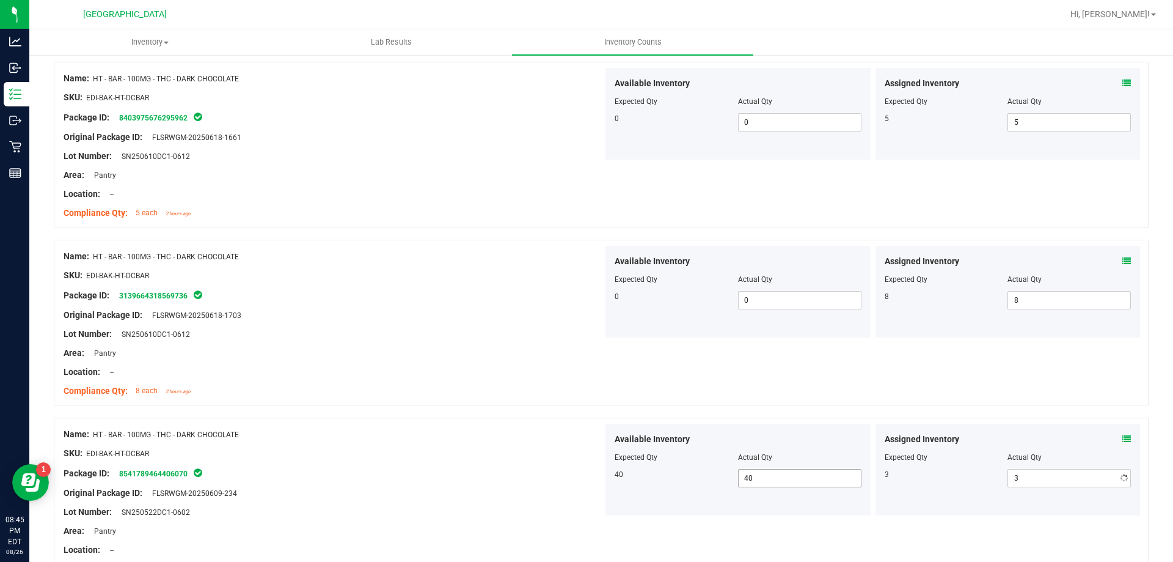
scroll to position [1026, 0]
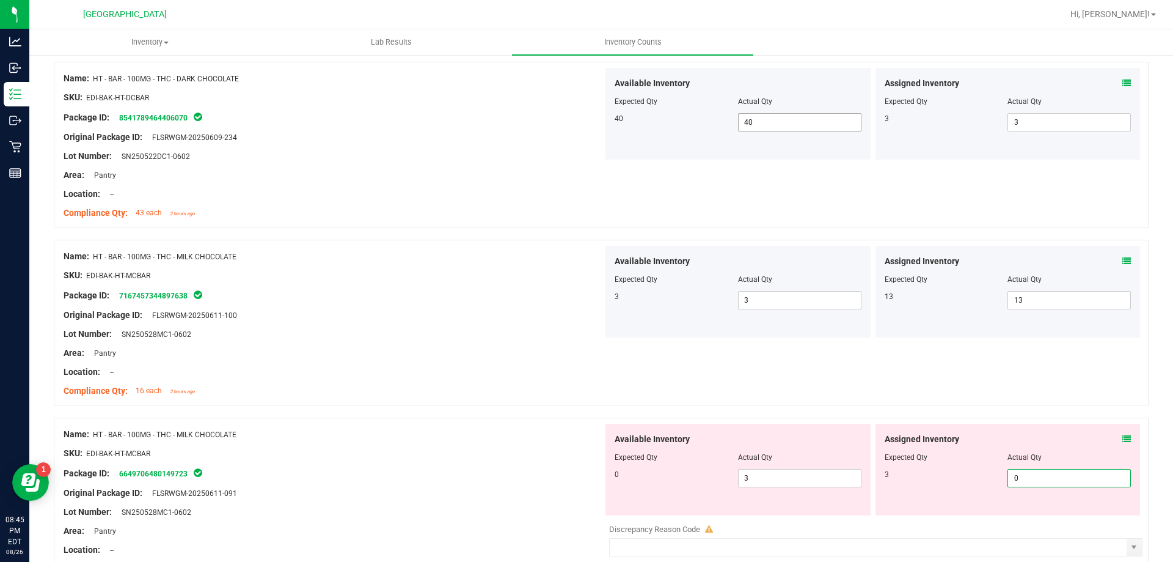
click at [776, 479] on span "3 3" at bounding box center [799, 478] width 123 height 18
click at [815, 479] on input "3" at bounding box center [800, 477] width 122 height 17
click at [818, 480] on input "3" at bounding box center [800, 477] width 122 height 17
drag, startPoint x: 818, startPoint y: 480, endPoint x: 817, endPoint y: 486, distance: 6.2
click at [817, 486] on input "3" at bounding box center [800, 477] width 122 height 17
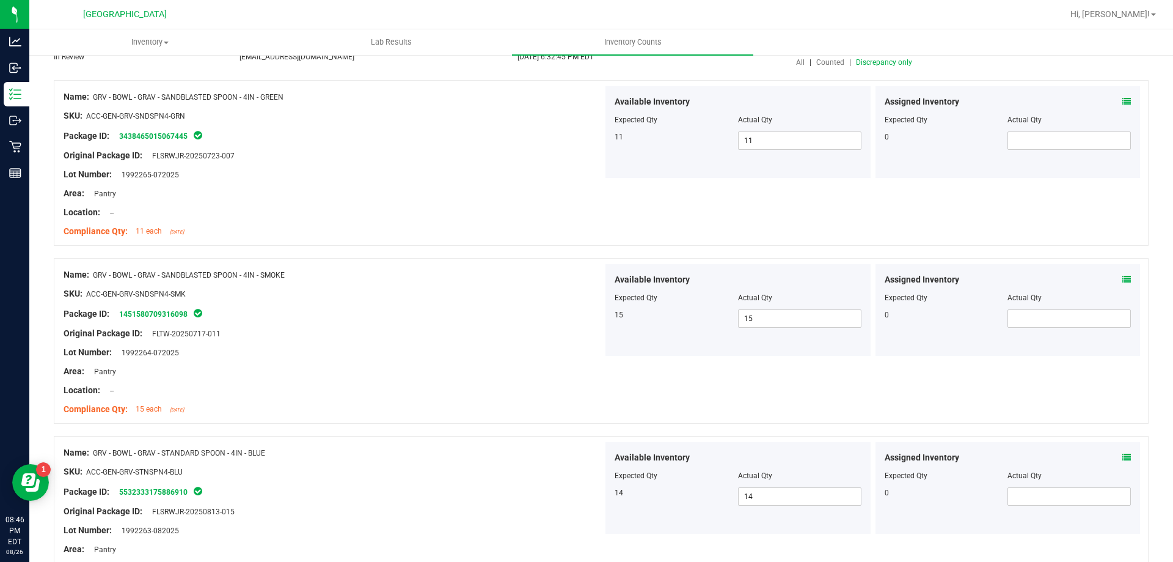
scroll to position [0, 0]
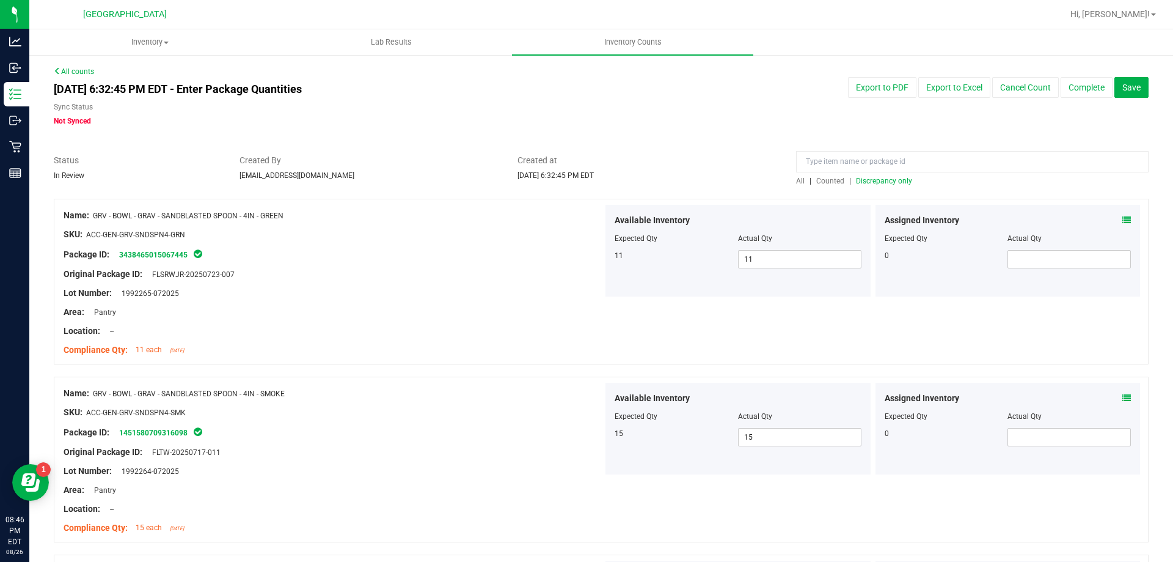
click at [889, 182] on span "Discrepancy only" at bounding box center [884, 181] width 56 height 9
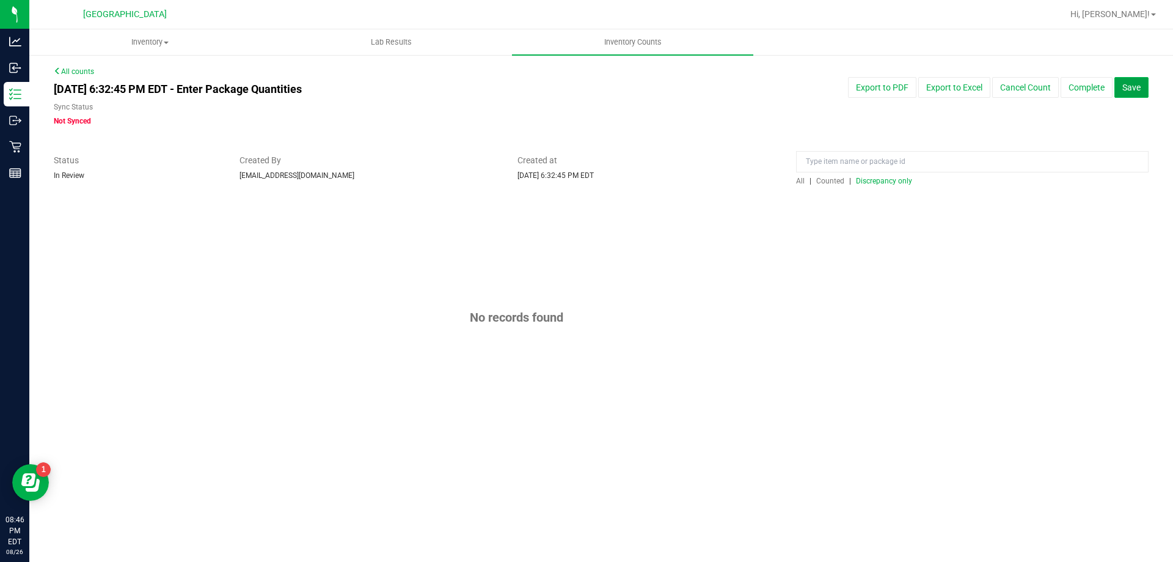
click at [1134, 91] on span "Save" at bounding box center [1132, 88] width 18 height 10
